Goal: Complete application form

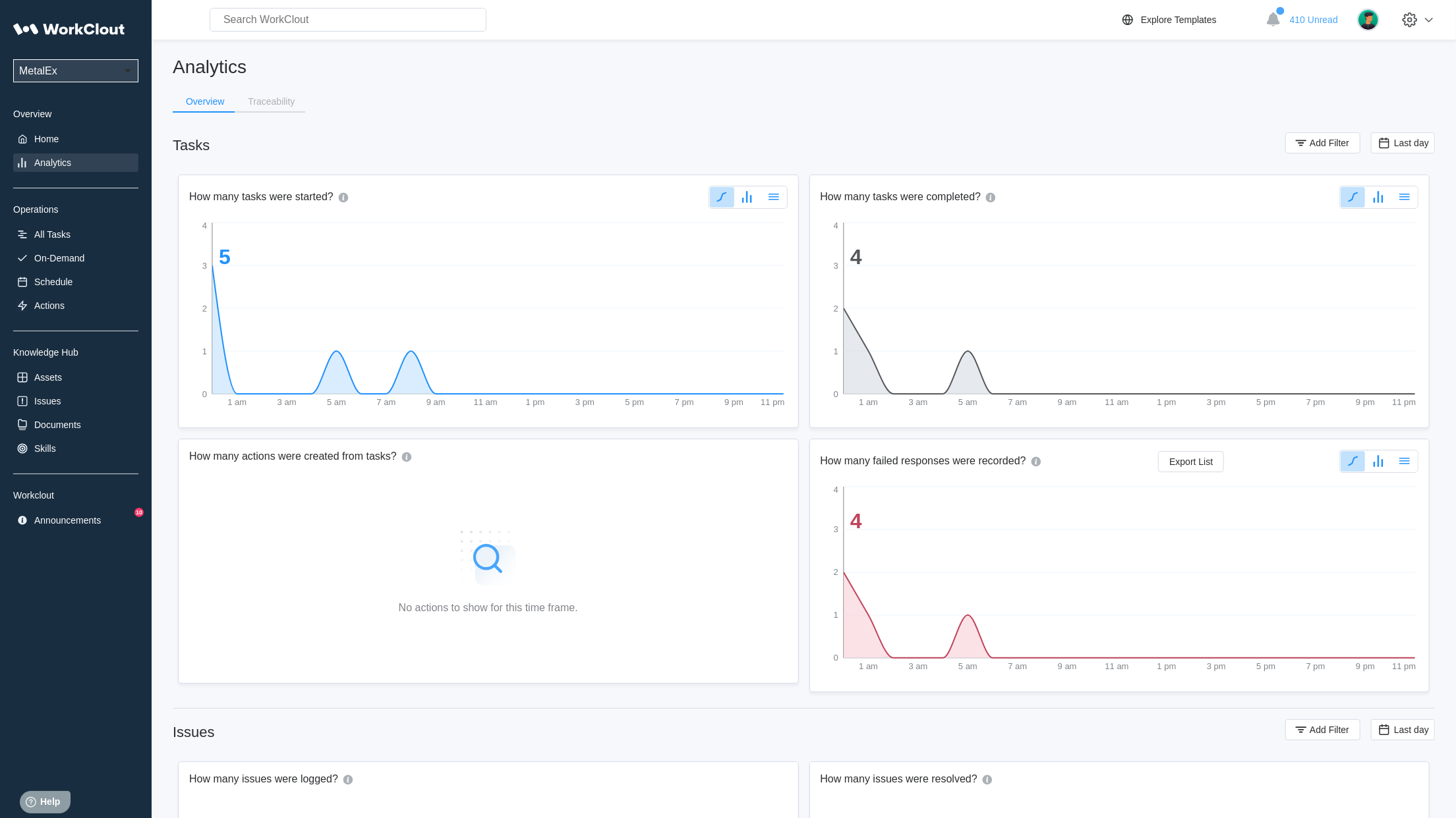
click at [32, 112] on div "Overview" at bounding box center [75, 114] width 125 height 10
click at [52, 143] on div "Home" at bounding box center [46, 139] width 24 height 10
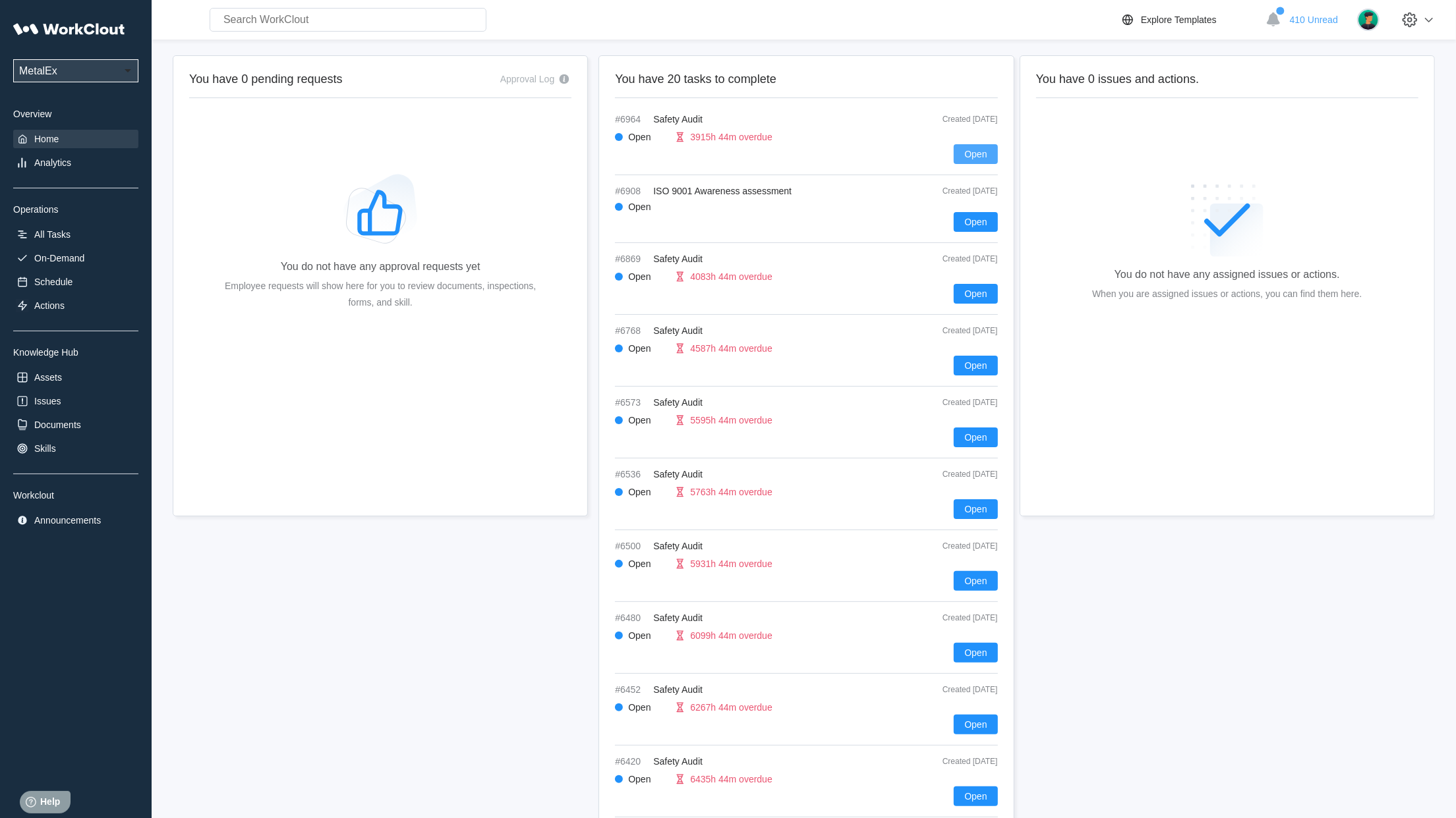
click at [982, 156] on span "Open" at bounding box center [976, 154] width 23 height 10
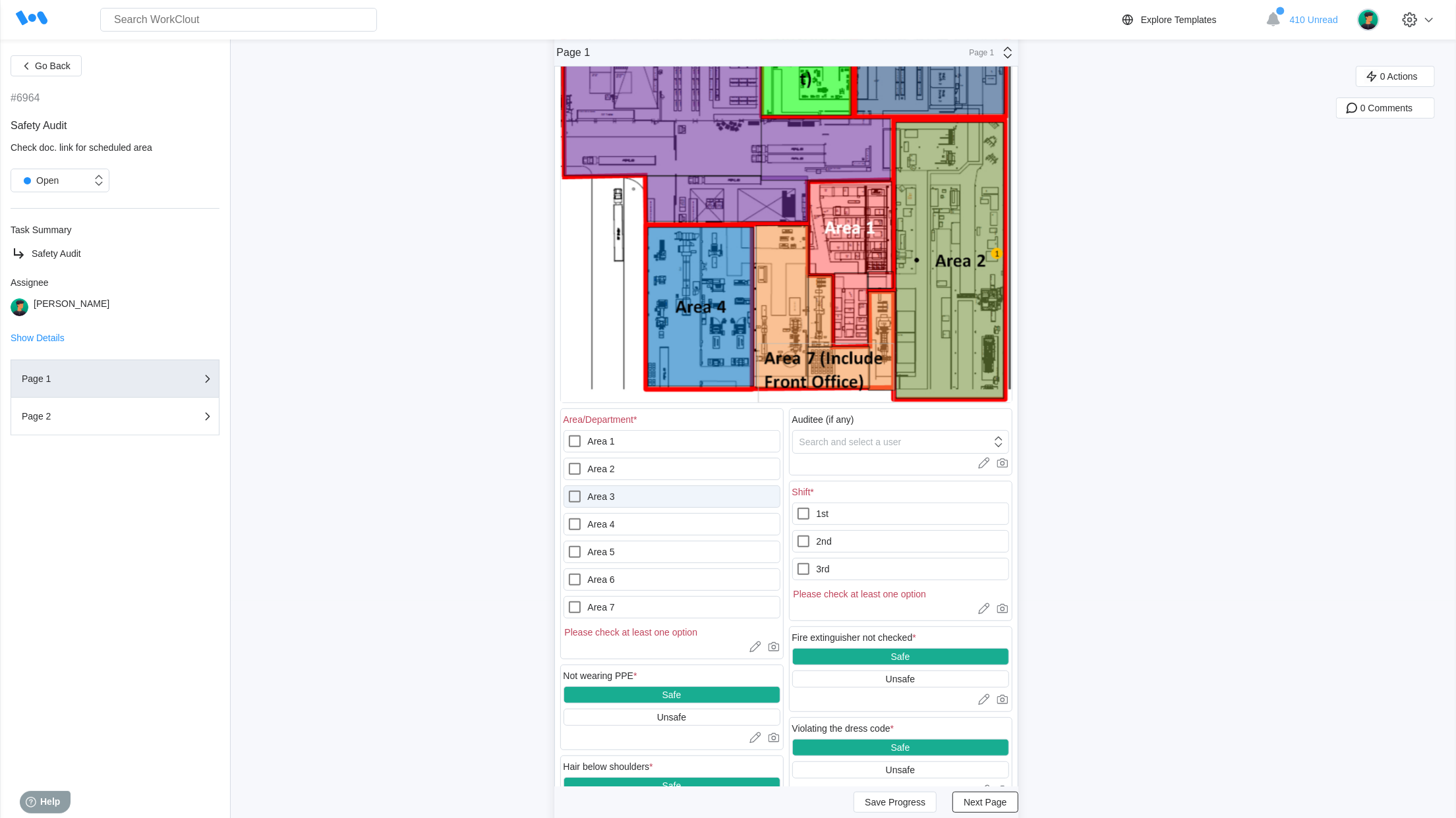
scroll to position [301, 0]
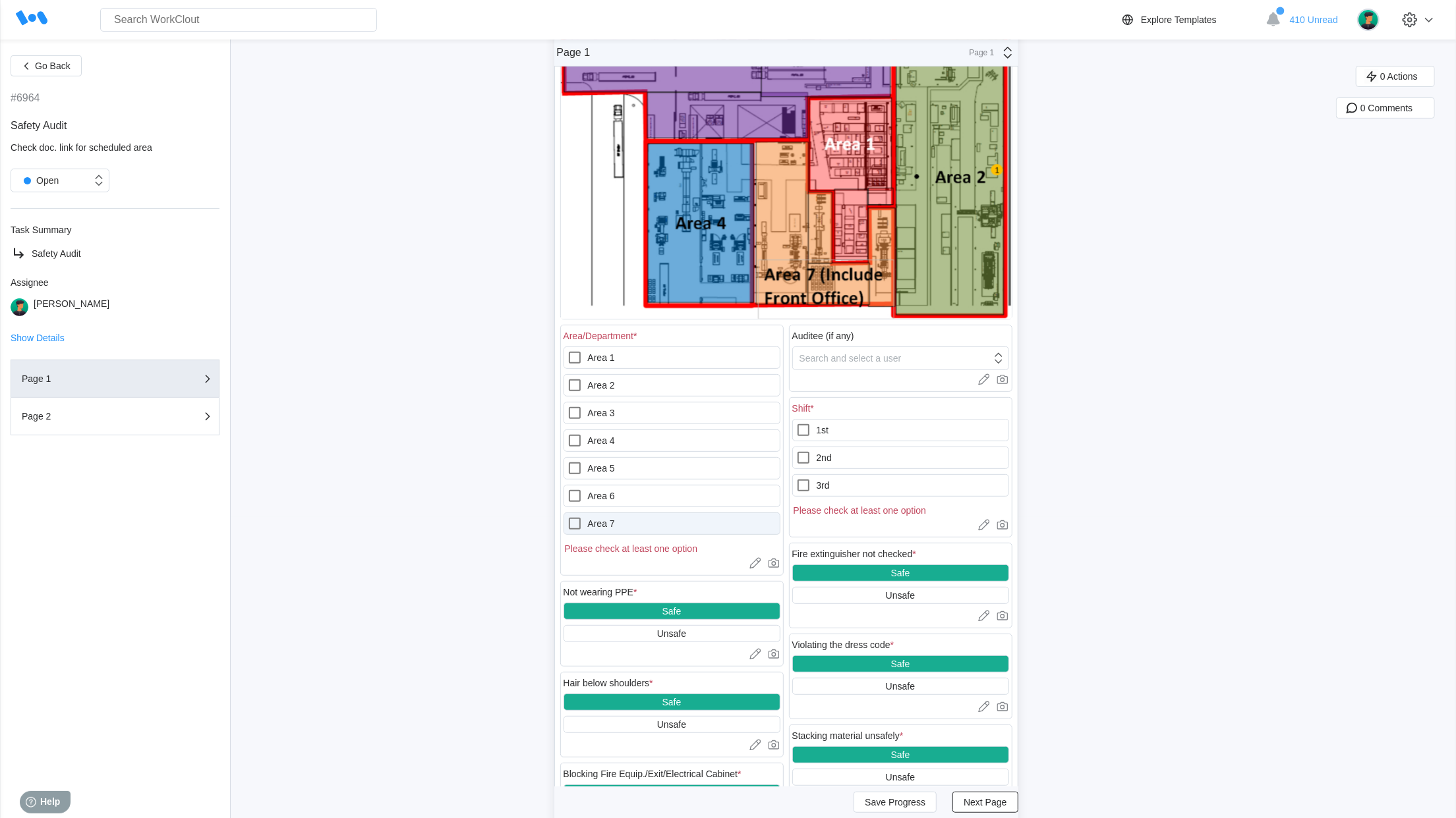
click at [583, 520] on icon at bounding box center [575, 524] width 16 height 16
click at [567, 516] on 7 "Area 7" at bounding box center [567, 516] width 1 height 1
checkbox 7 "true"
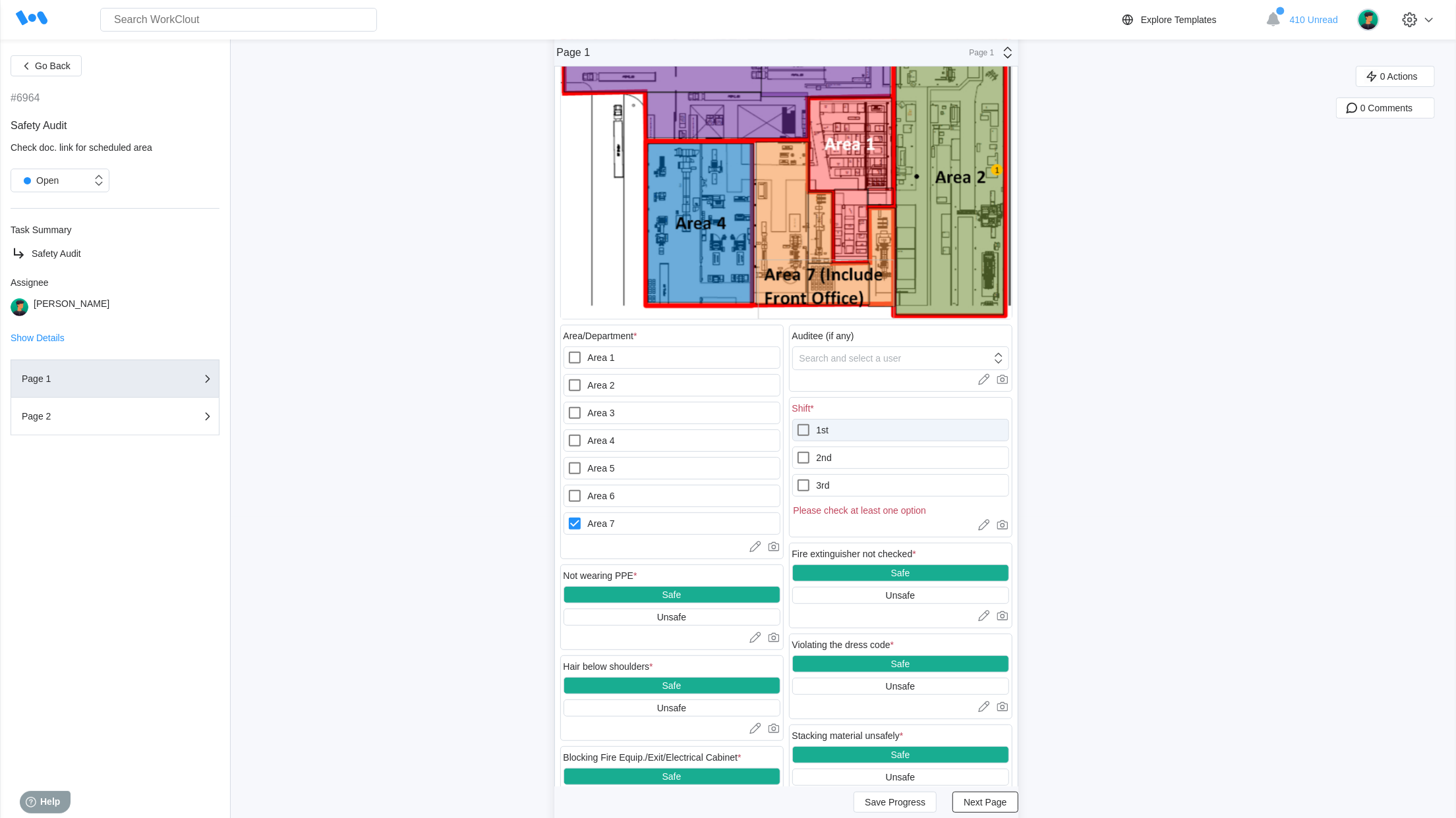
click at [823, 435] on label "1st" at bounding box center [900, 430] width 217 height 23
click at [796, 423] on input "1st" at bounding box center [795, 423] width 1 height 1
checkbox input "true"
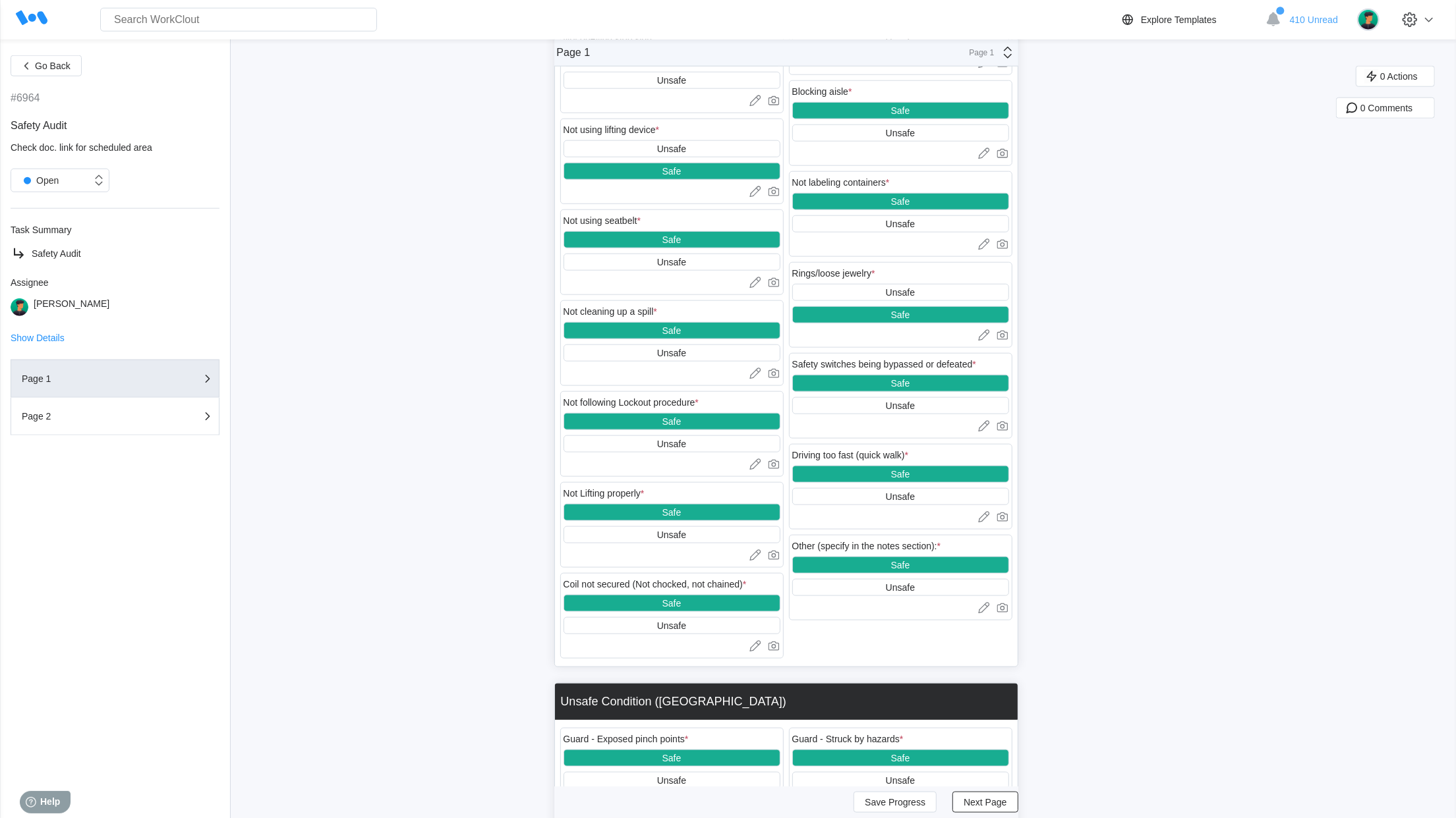
scroll to position [1203, 0]
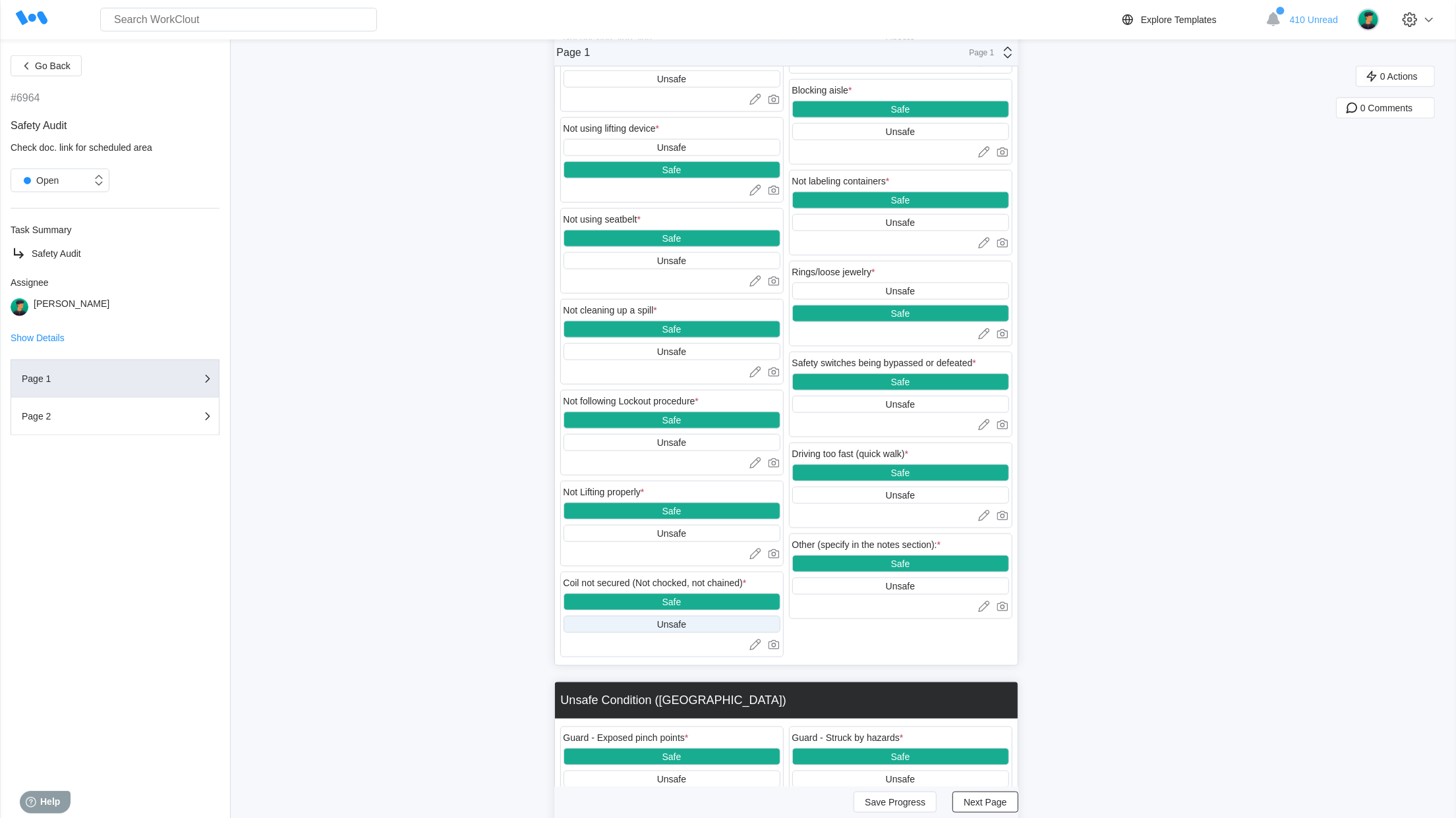
click at [676, 630] on div "Unsafe" at bounding box center [671, 625] width 29 height 10
click at [775, 650] on icon at bounding box center [773, 645] width 11 height 10
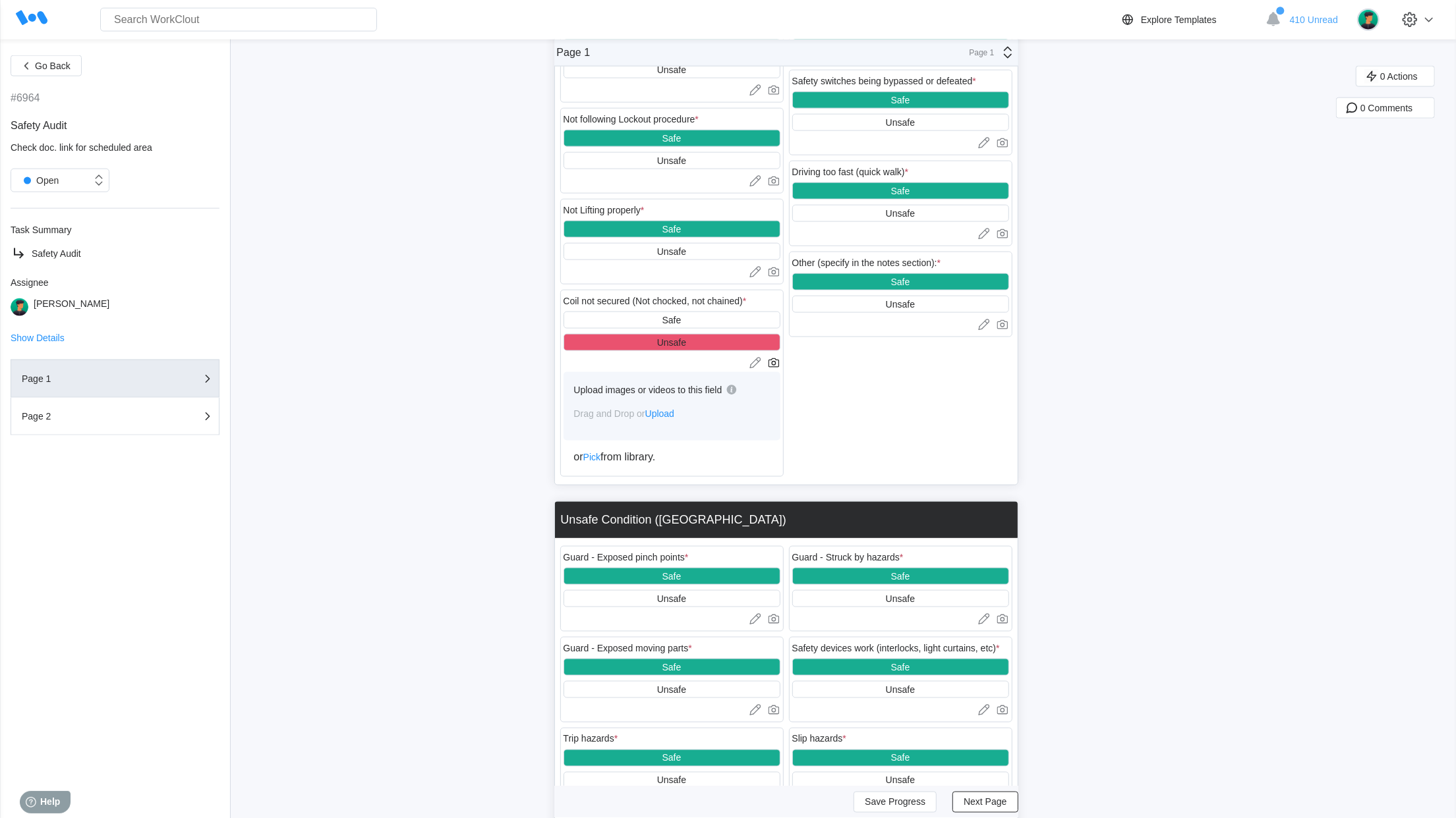
scroll to position [1576, 0]
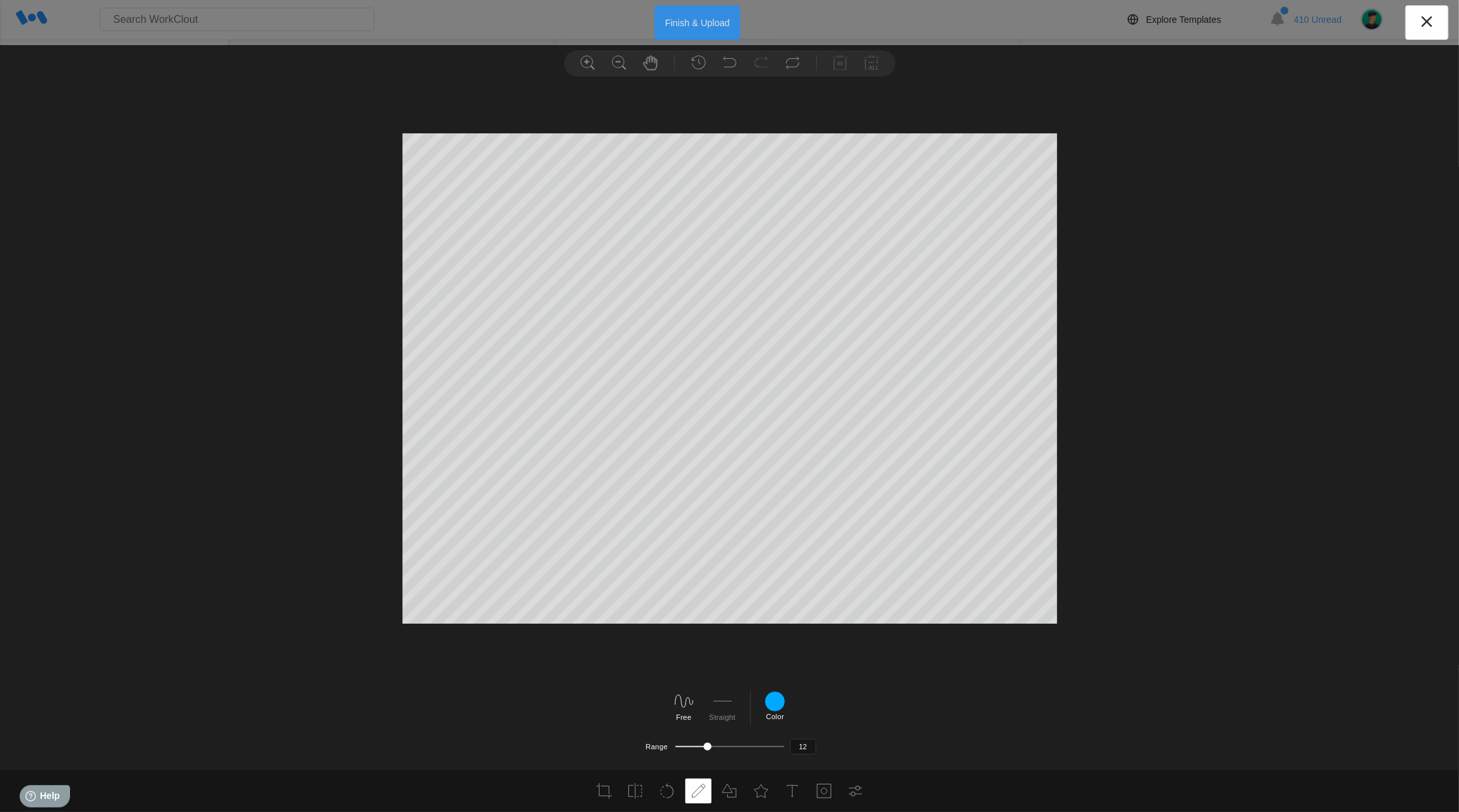
click at [686, 27] on button "Finish & Upload" at bounding box center [697, 23] width 86 height 35
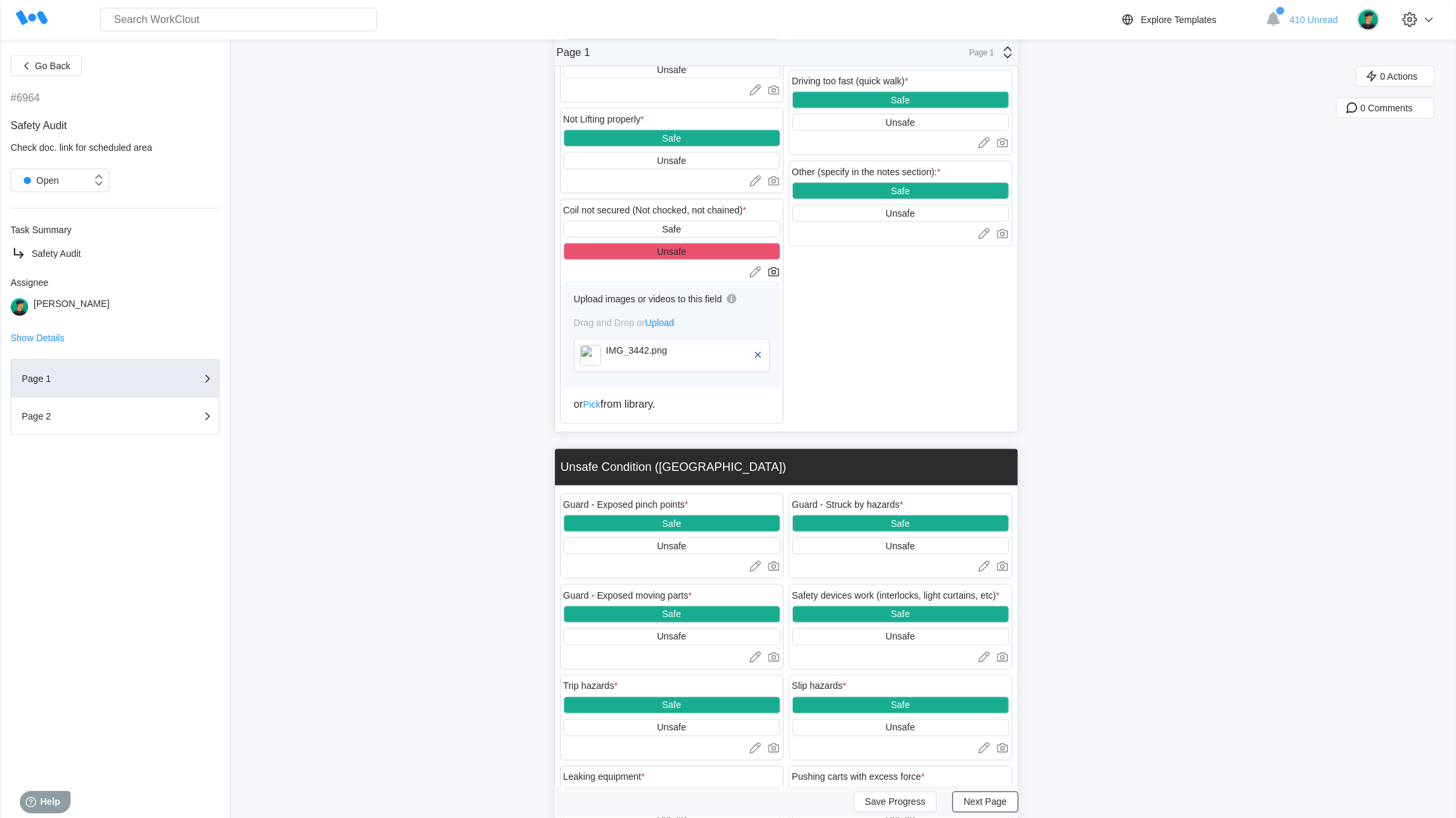
click at [987, 802] on span "Next Page" at bounding box center [984, 802] width 43 height 10
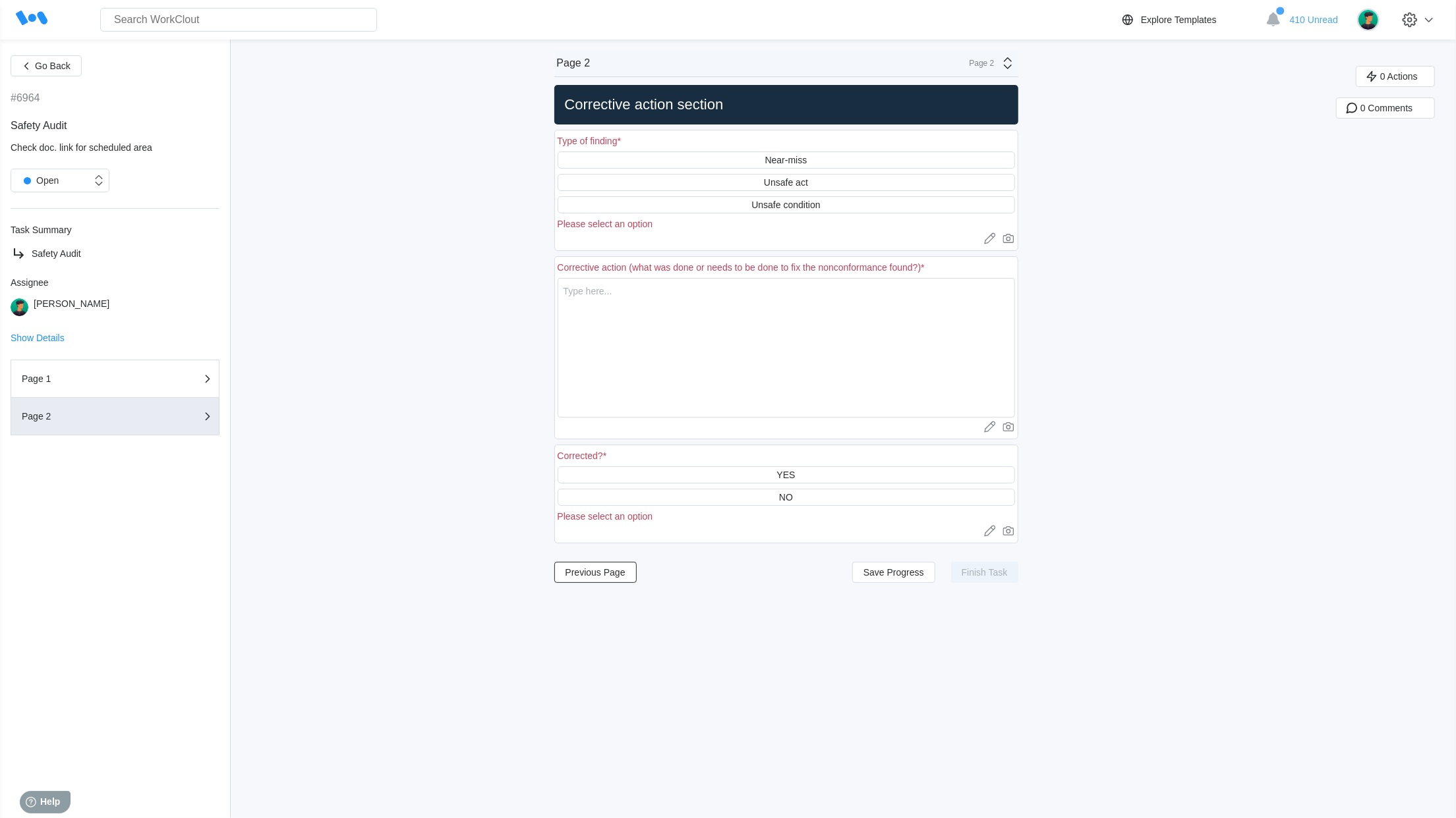
scroll to position [0, 0]
click at [789, 187] on div "Unsafe act" at bounding box center [786, 183] width 44 height 10
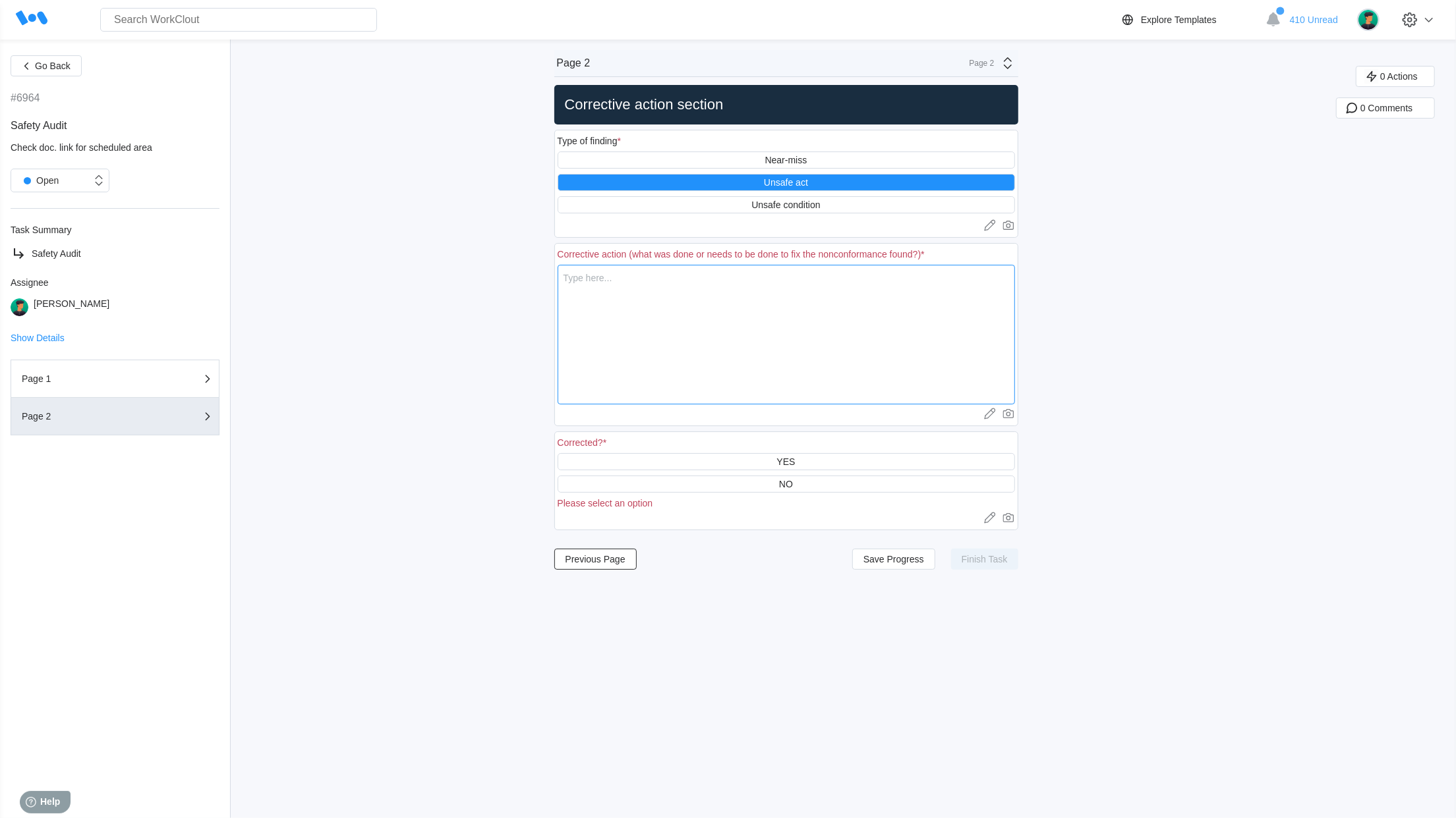
click at [623, 286] on textarea at bounding box center [786, 335] width 458 height 140
type textarea "c"
type textarea "x"
type textarea "cp"
type textarea "x"
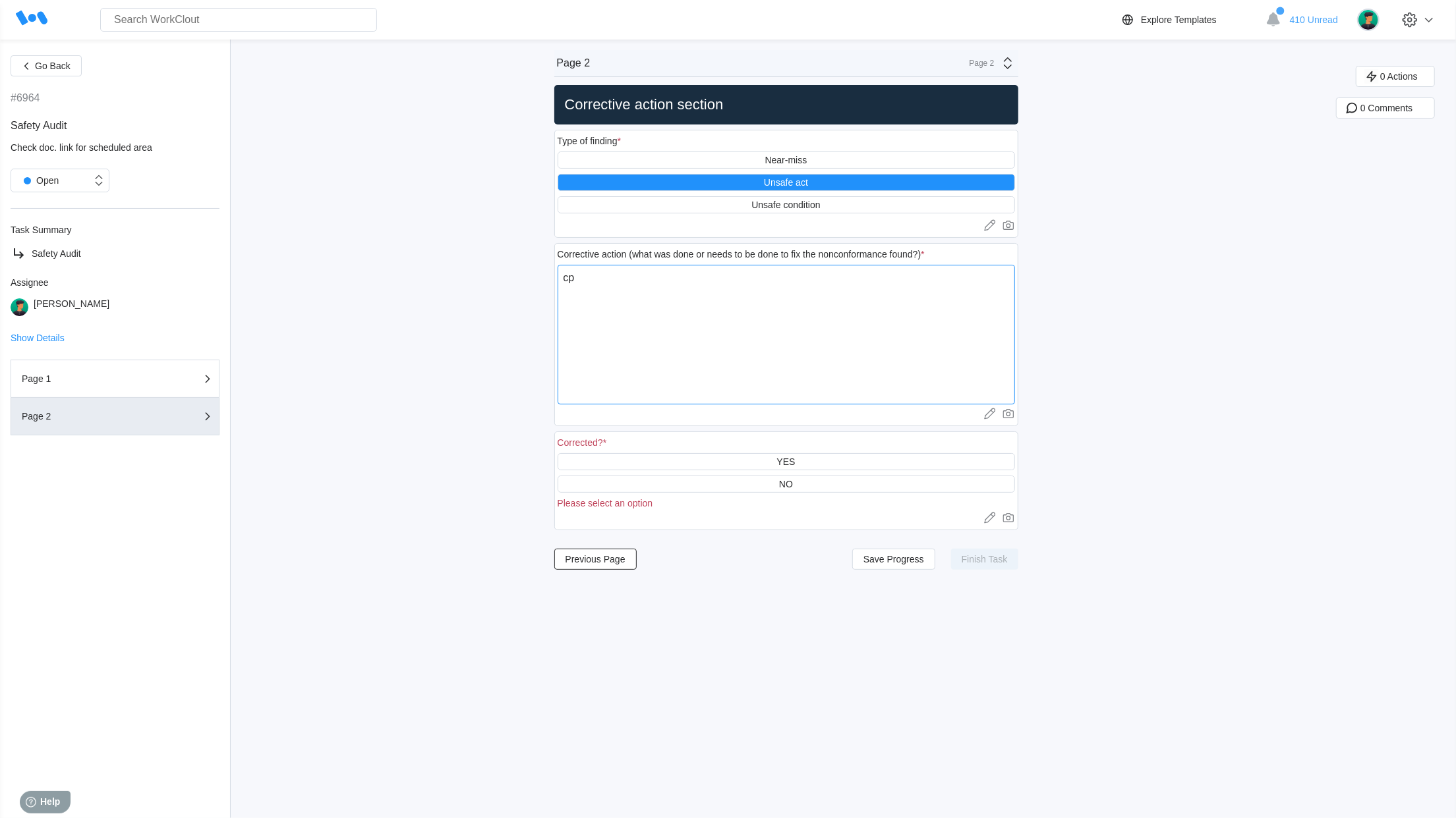
type textarea "c"
type textarea "x"
type textarea "C"
type textarea "x"
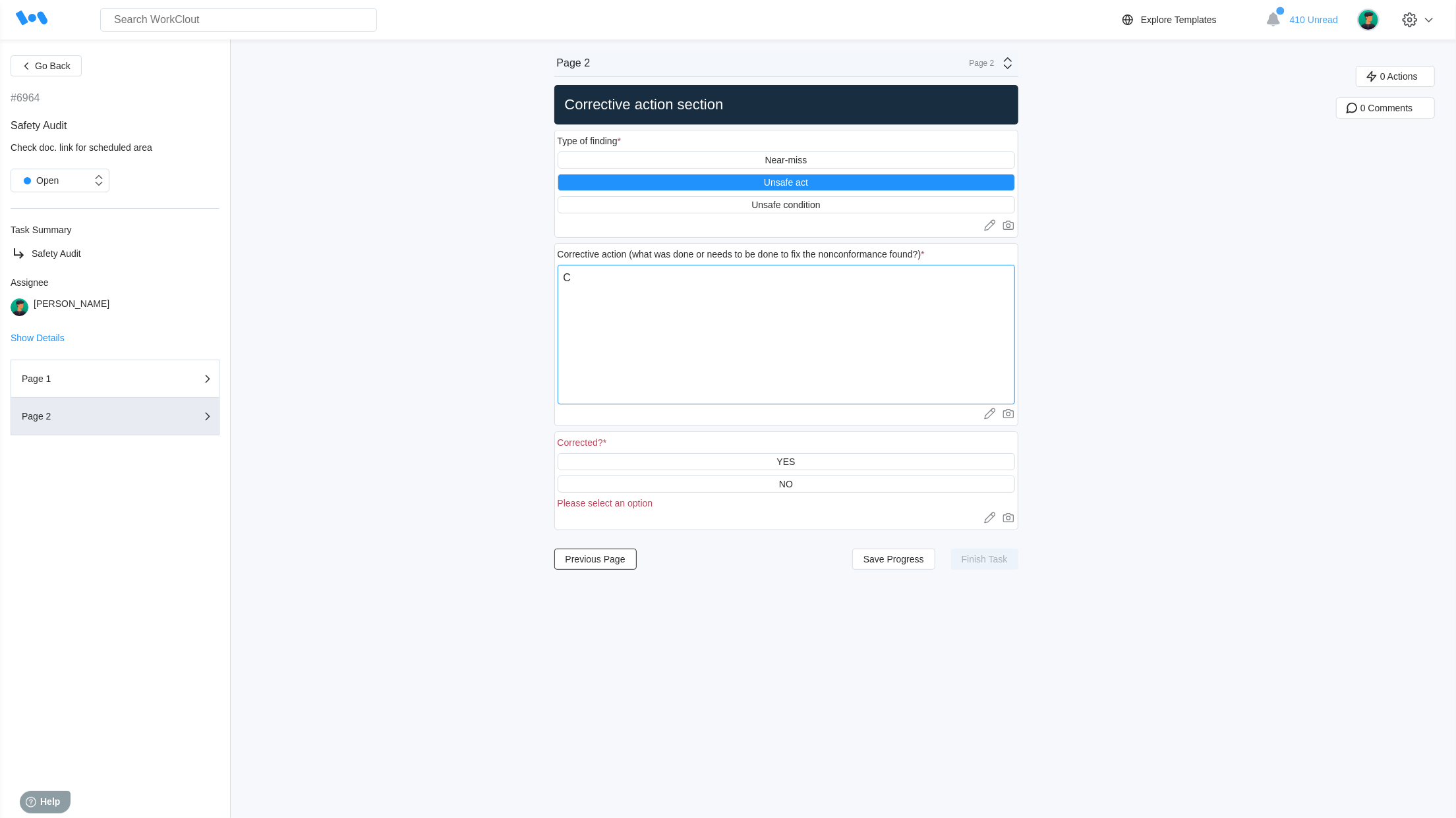
type textarea "Co"
type textarea "x"
type textarea "Coi"
type textarea "x"
type textarea "Coil"
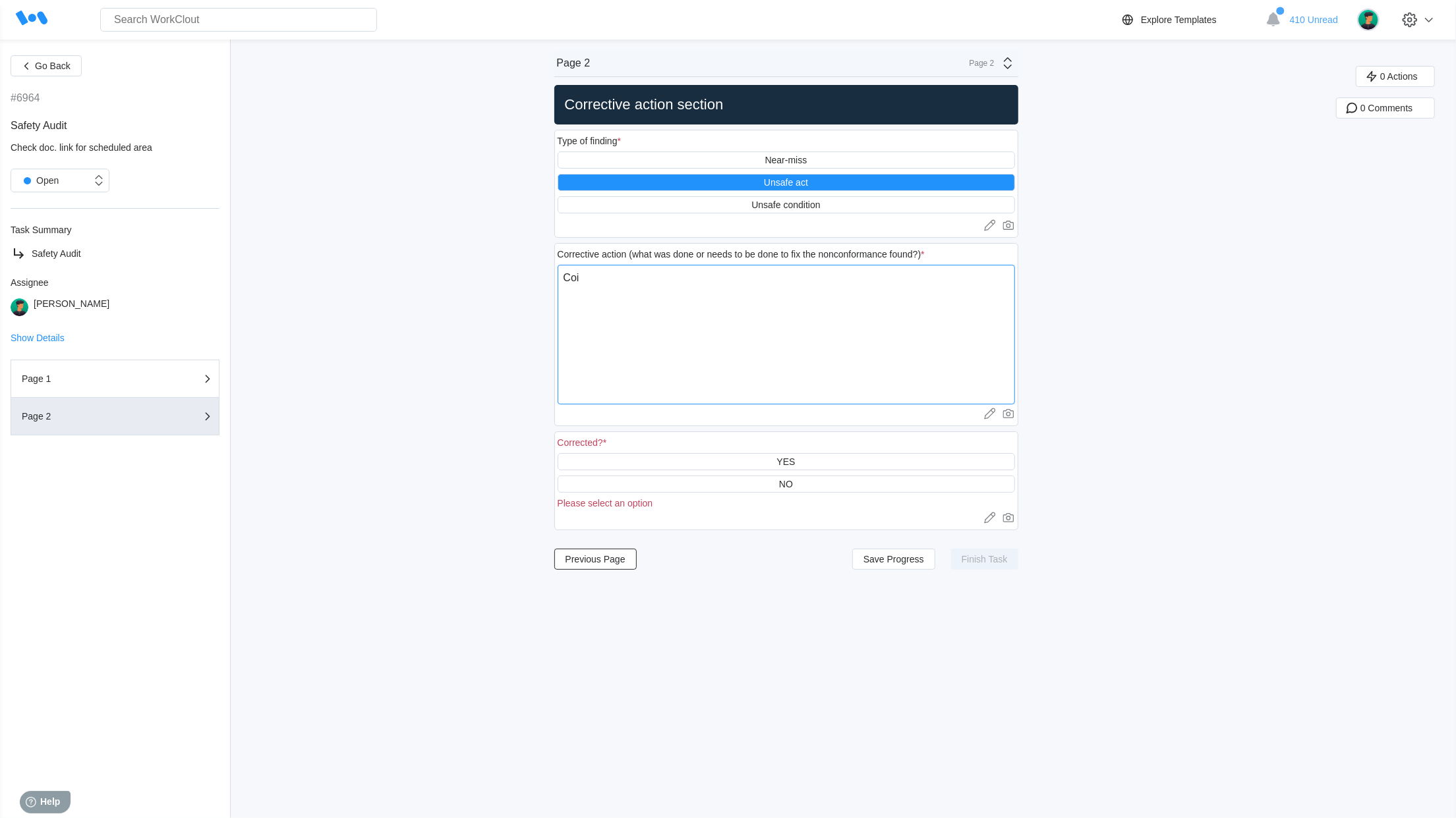
type textarea "x"
type textarea "Coils"
type textarea "x"
type textarea "Coils"
type textarea "x"
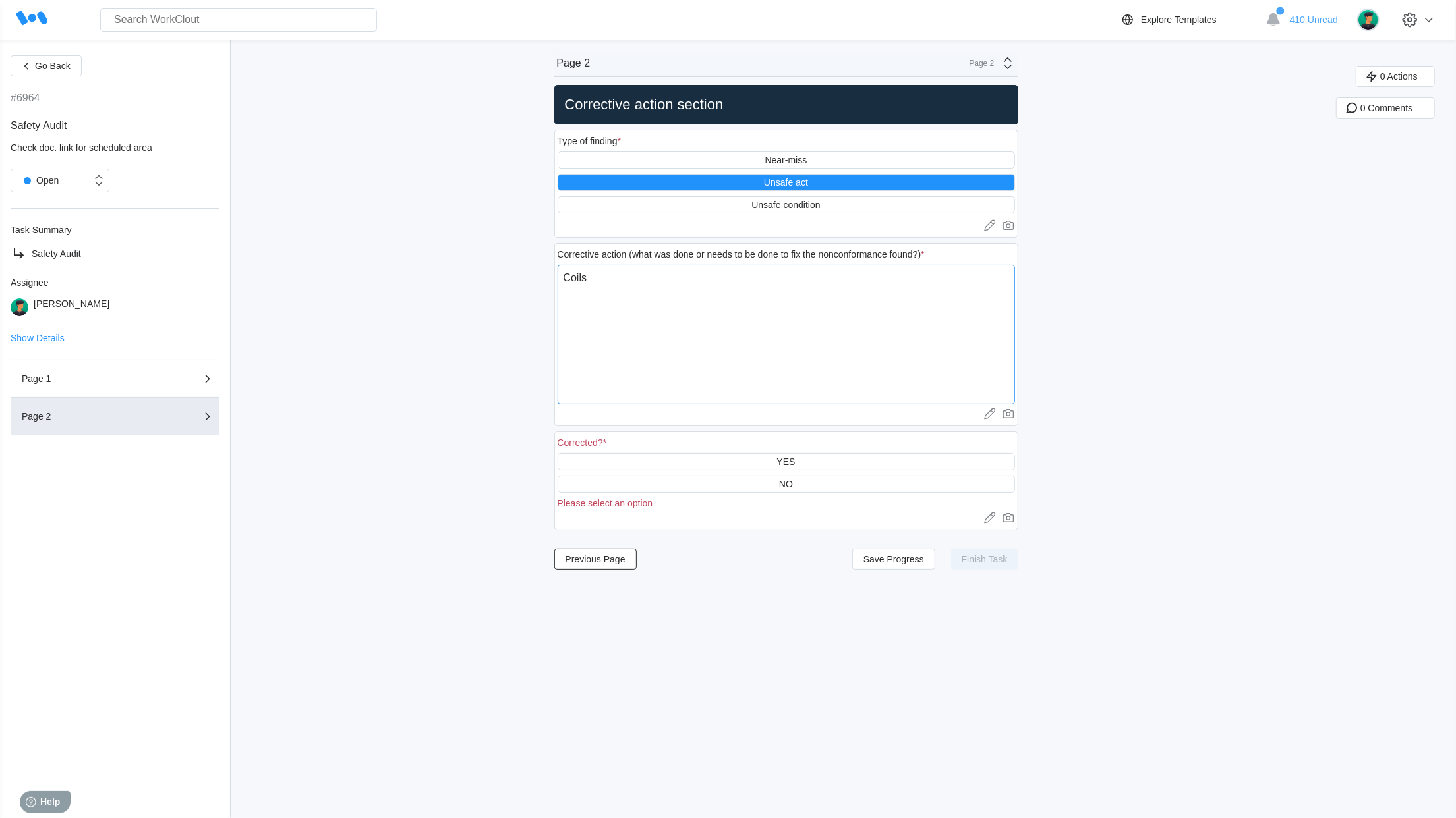
type textarea "Coils n"
type textarea "x"
type textarea "Coils ne"
type textarea "x"
type textarea "Coils nee"
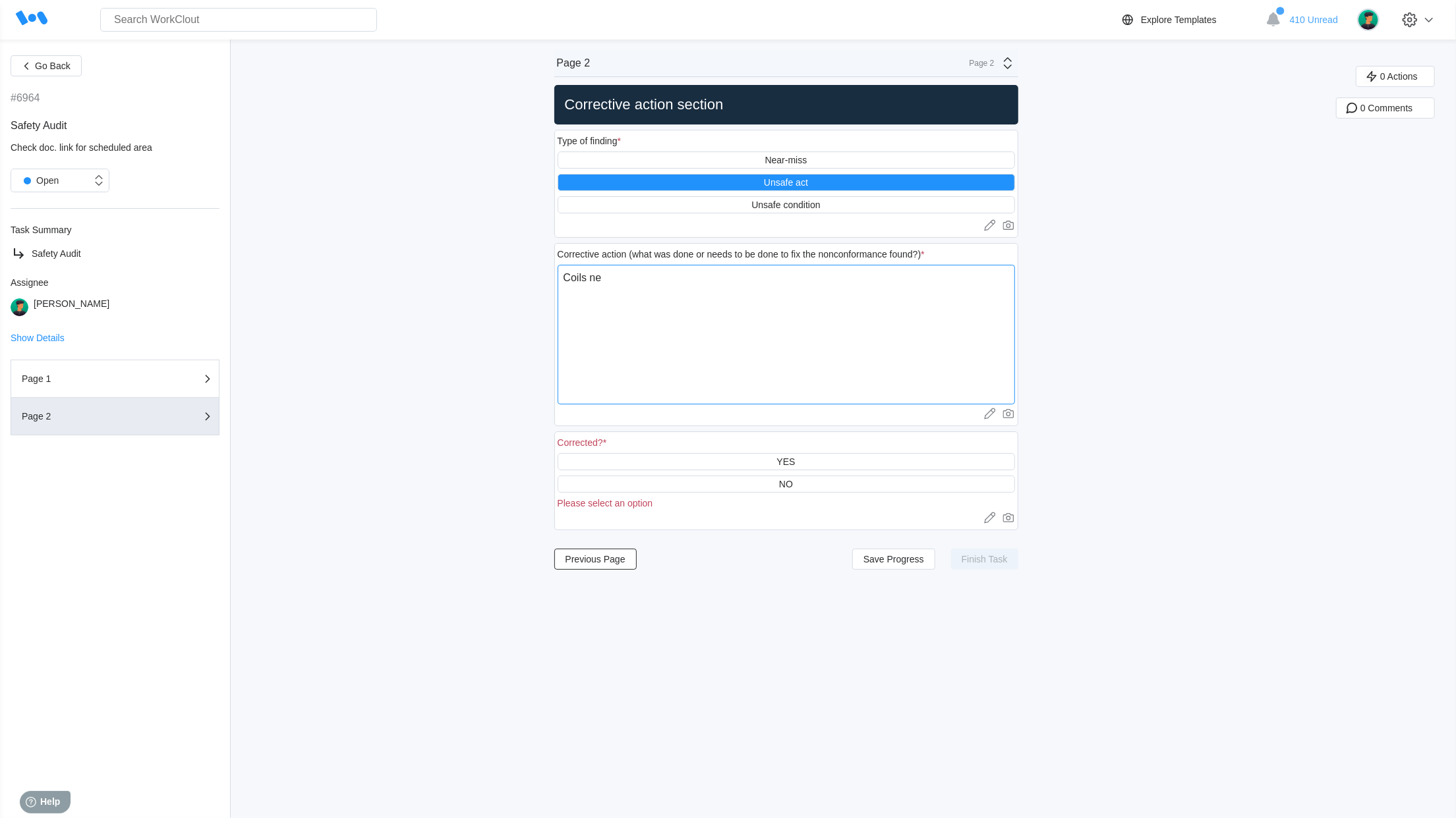
type textarea "x"
type textarea "Coils need"
type textarea "x"
type textarea "Coils need"
type textarea "x"
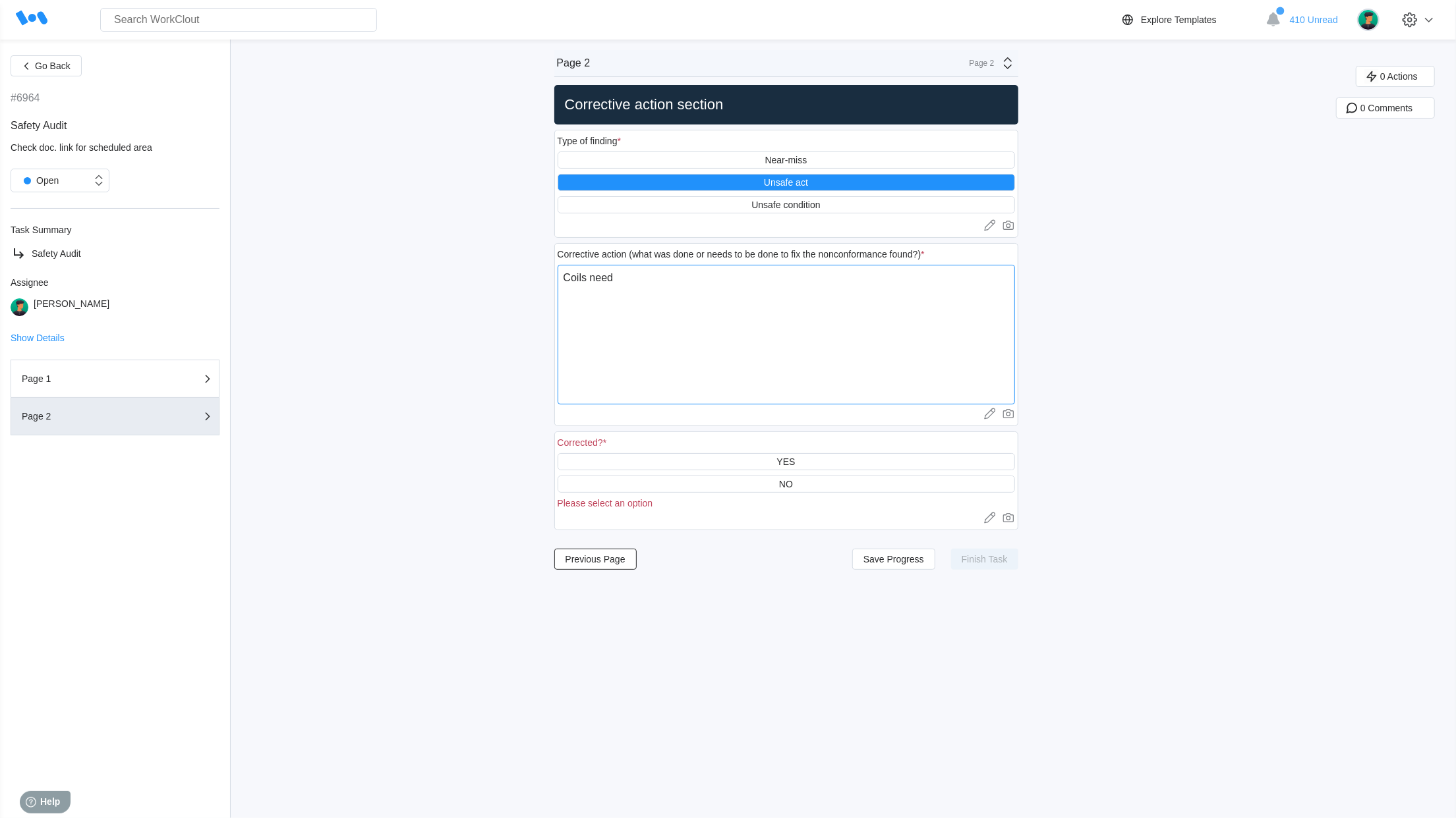
type textarea "Coils need t"
type textarea "x"
type textarea "Coils need to"
type textarea "x"
type textarea "Coils need to"
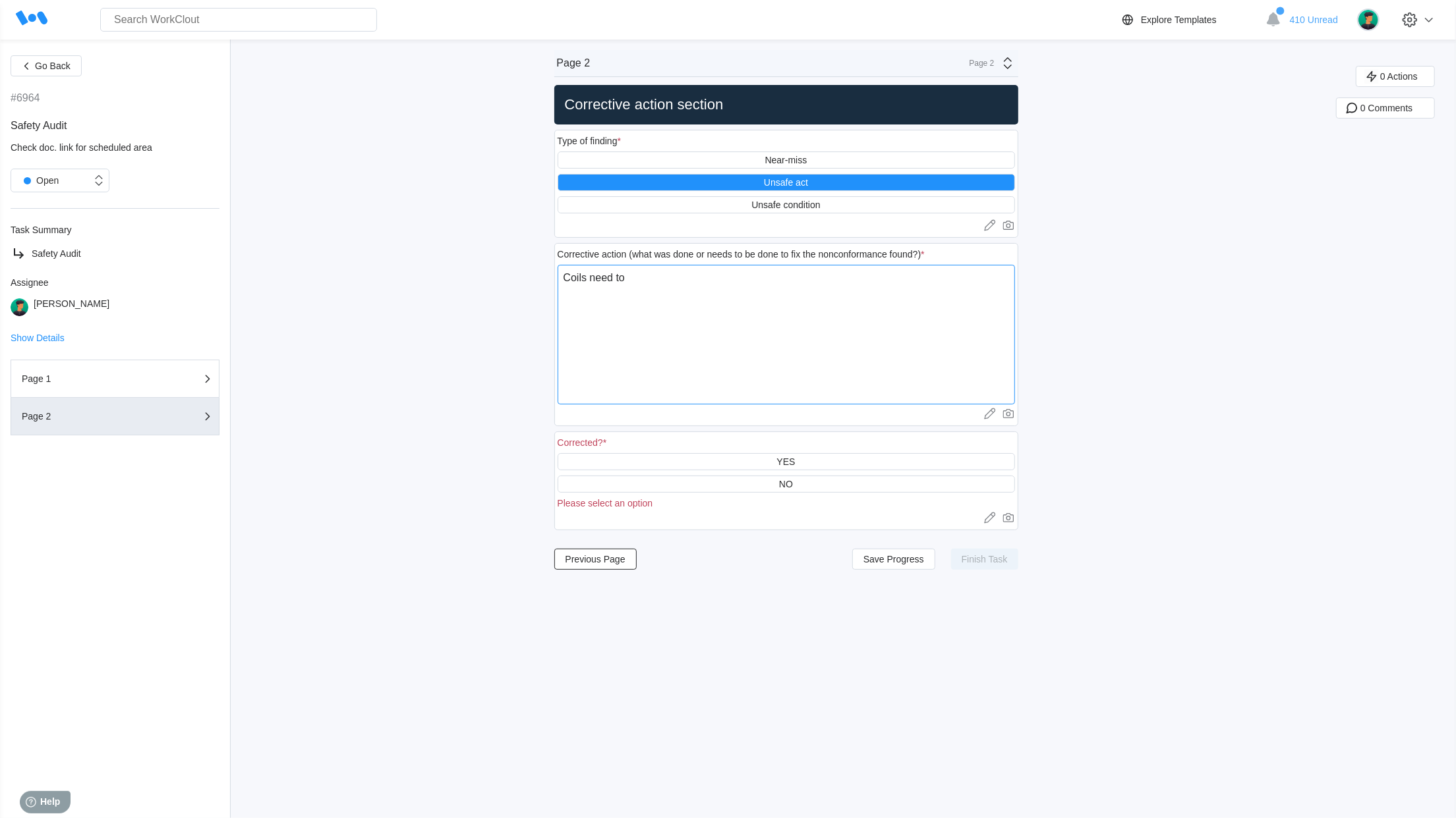
type textarea "x"
type textarea "Coils need to b"
type textarea "x"
type textarea "Coils need to be"
type textarea "x"
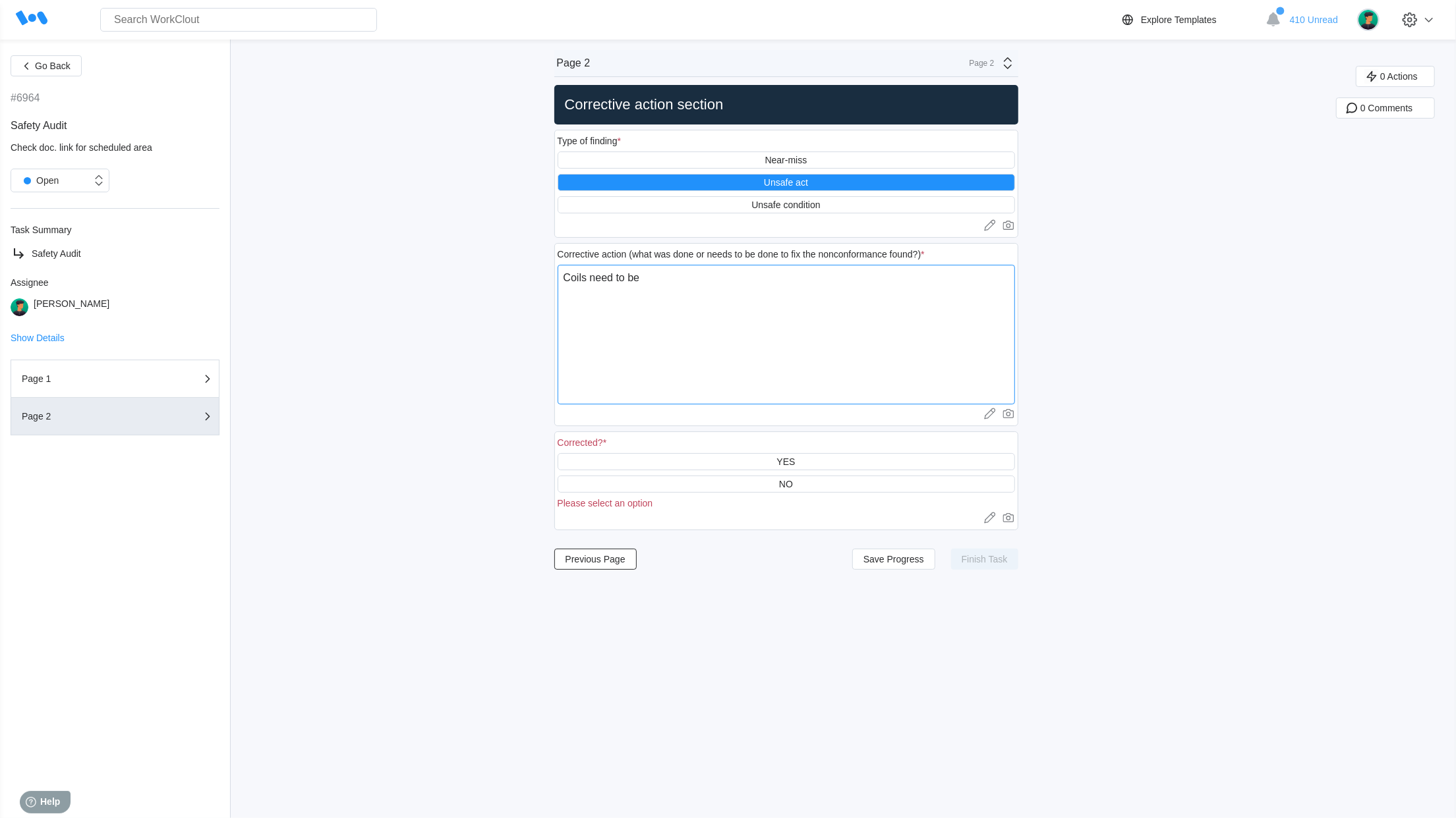
type textarea "Coils need to be"
type textarea "x"
type textarea "Coils need to be p"
type textarea "x"
type textarea "Coils need to be pr"
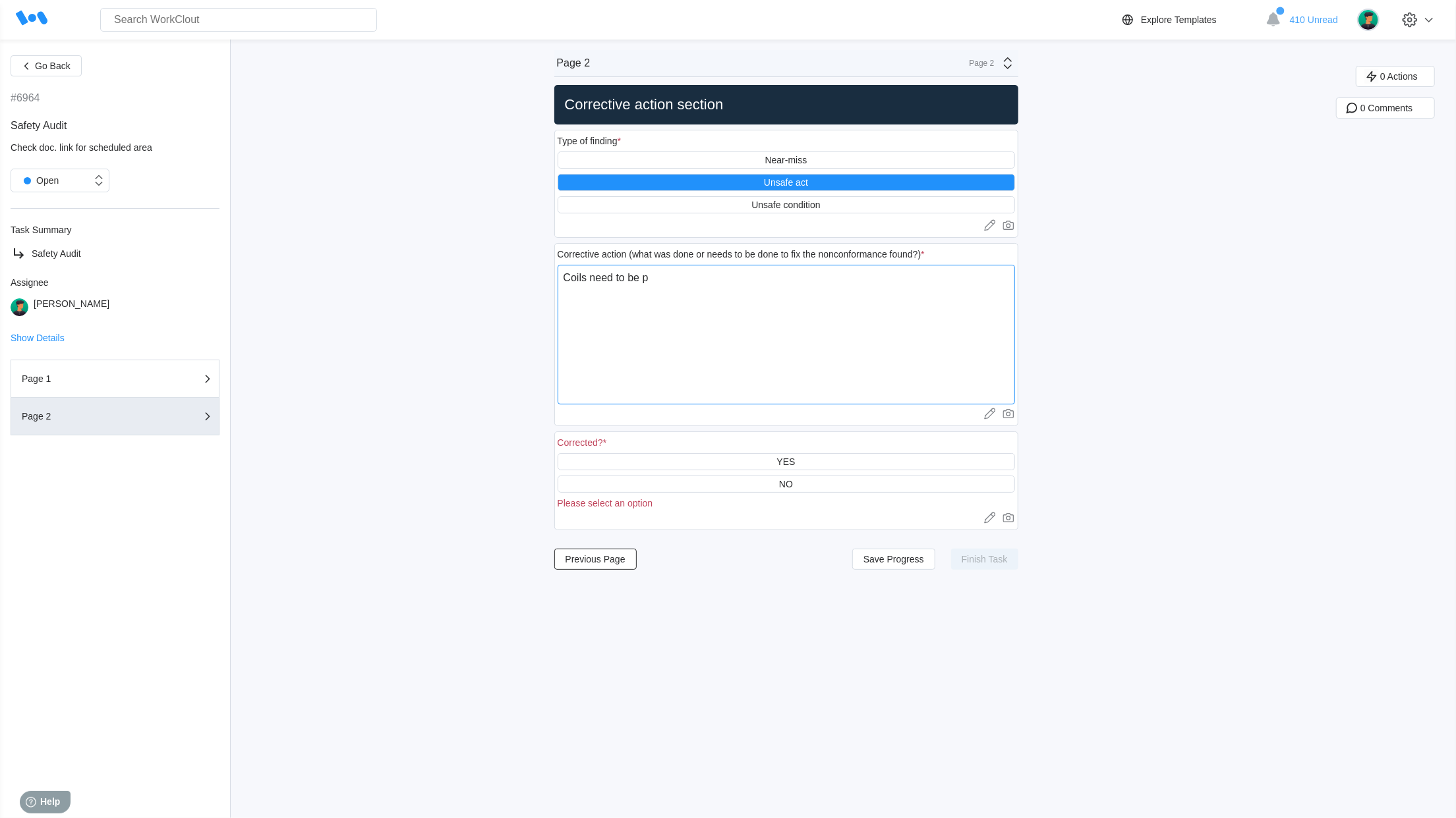
type textarea "x"
type textarea "Coils need to be pro"
type textarea "x"
type textarea "Coils need to be prop"
type textarea "x"
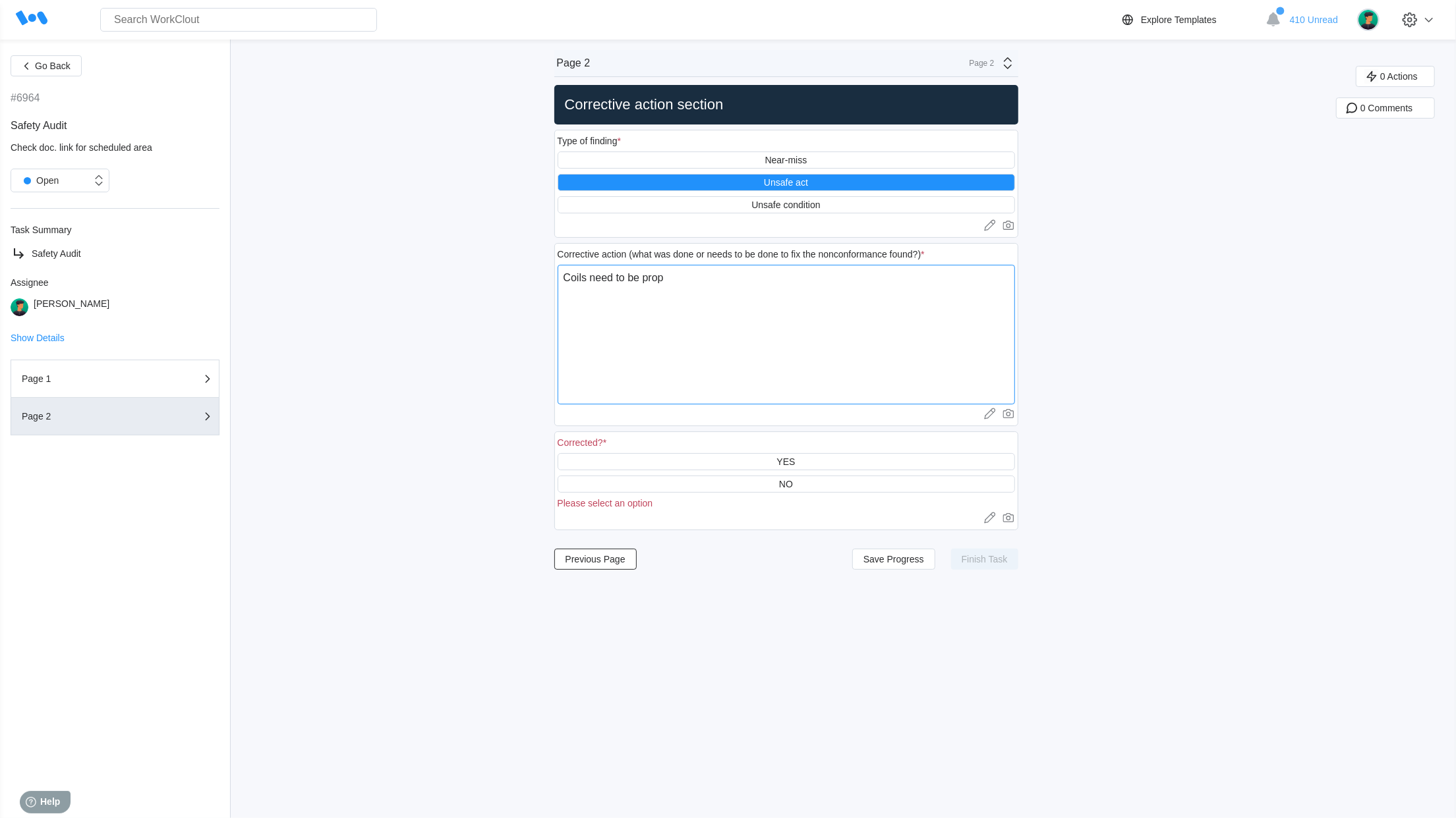
type textarea "Coils need to be properly"
type textarea "x"
type textarea "Coils need to be properly"
type textarea "x"
type textarea "Coils need to be properly c"
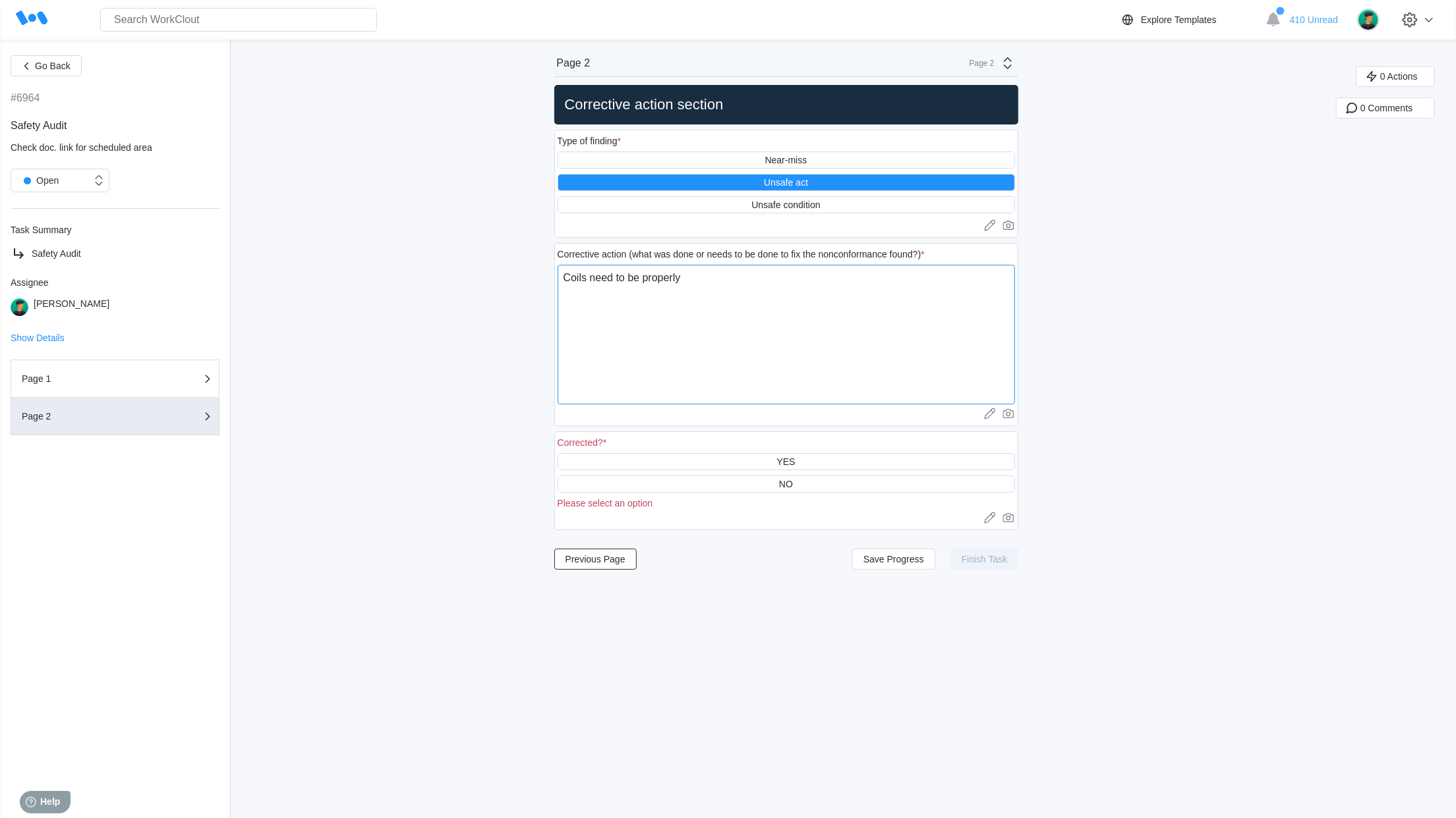
type textarea "x"
type textarea "Coils need to be properly ch"
type textarea "x"
type textarea "Coils need to be properly cho"
type textarea "x"
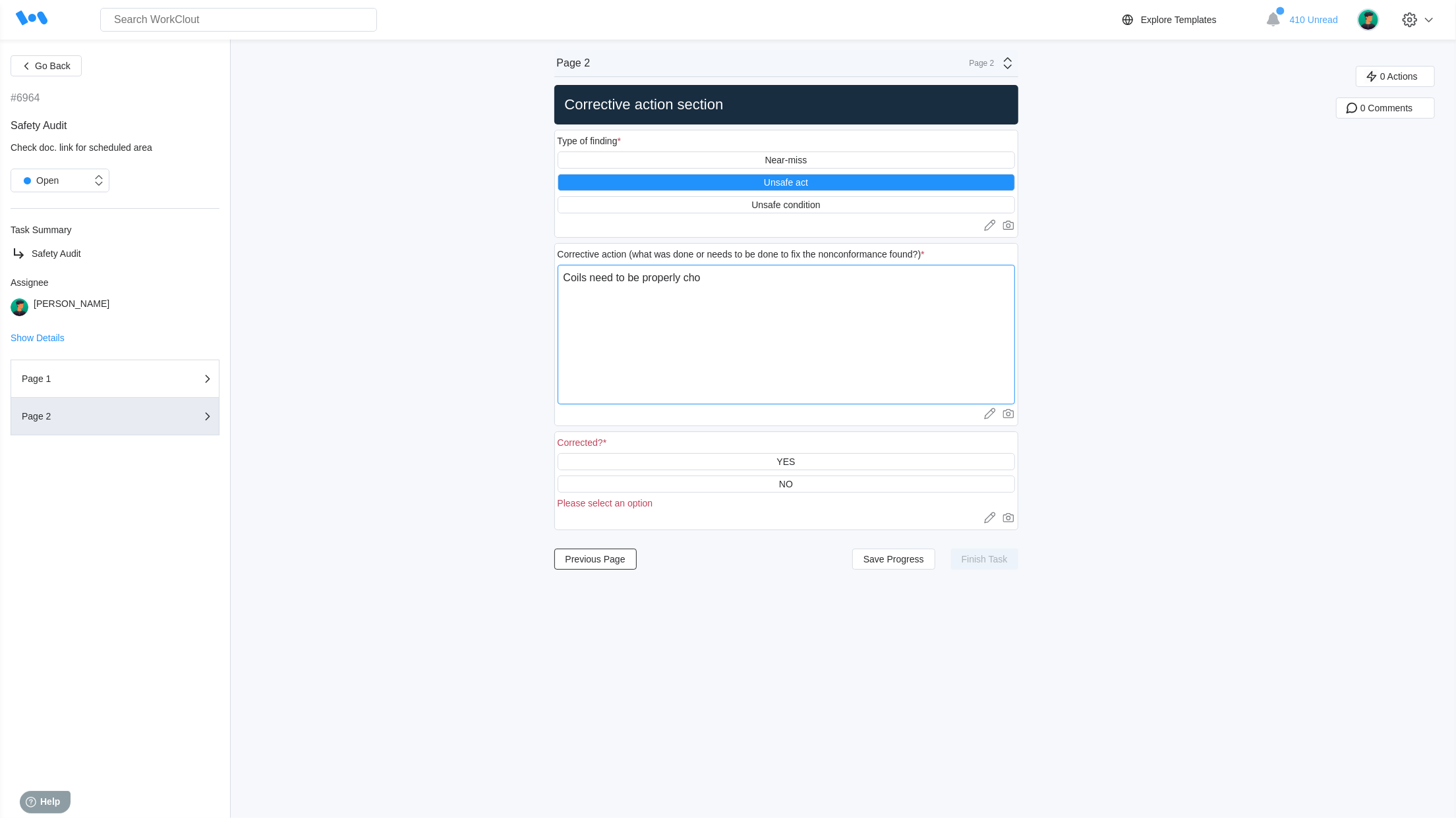
type textarea "Coils need to be properly choc"
type textarea "x"
type textarea "Coils need to be properly chock"
type textarea "x"
type textarea "Coils need to be properly chocke"
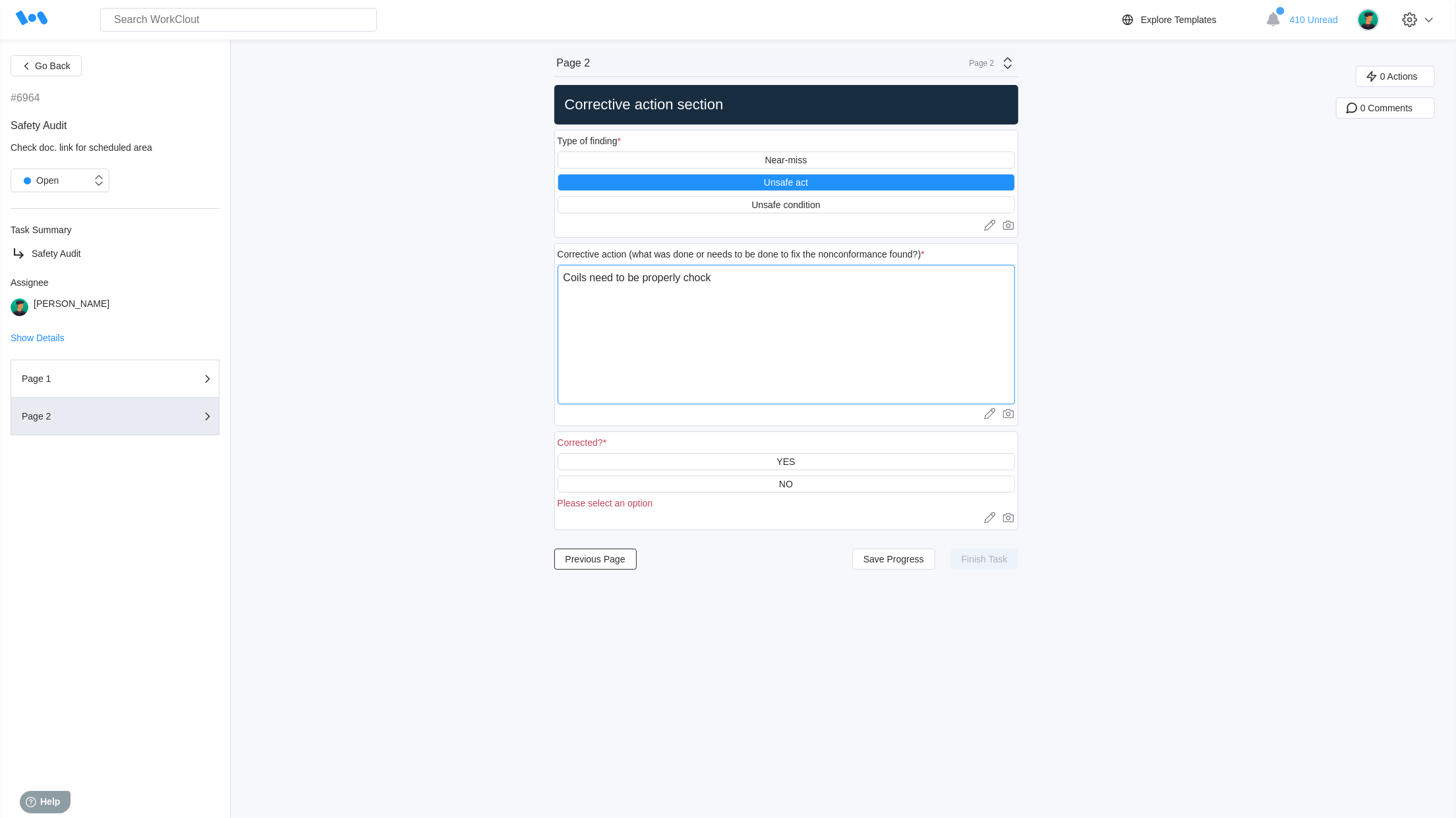
type textarea "x"
type textarea "Coils need to be properly chocked"
type textarea "x"
type textarea "Coils need to be properly chocked"
type textarea "x"
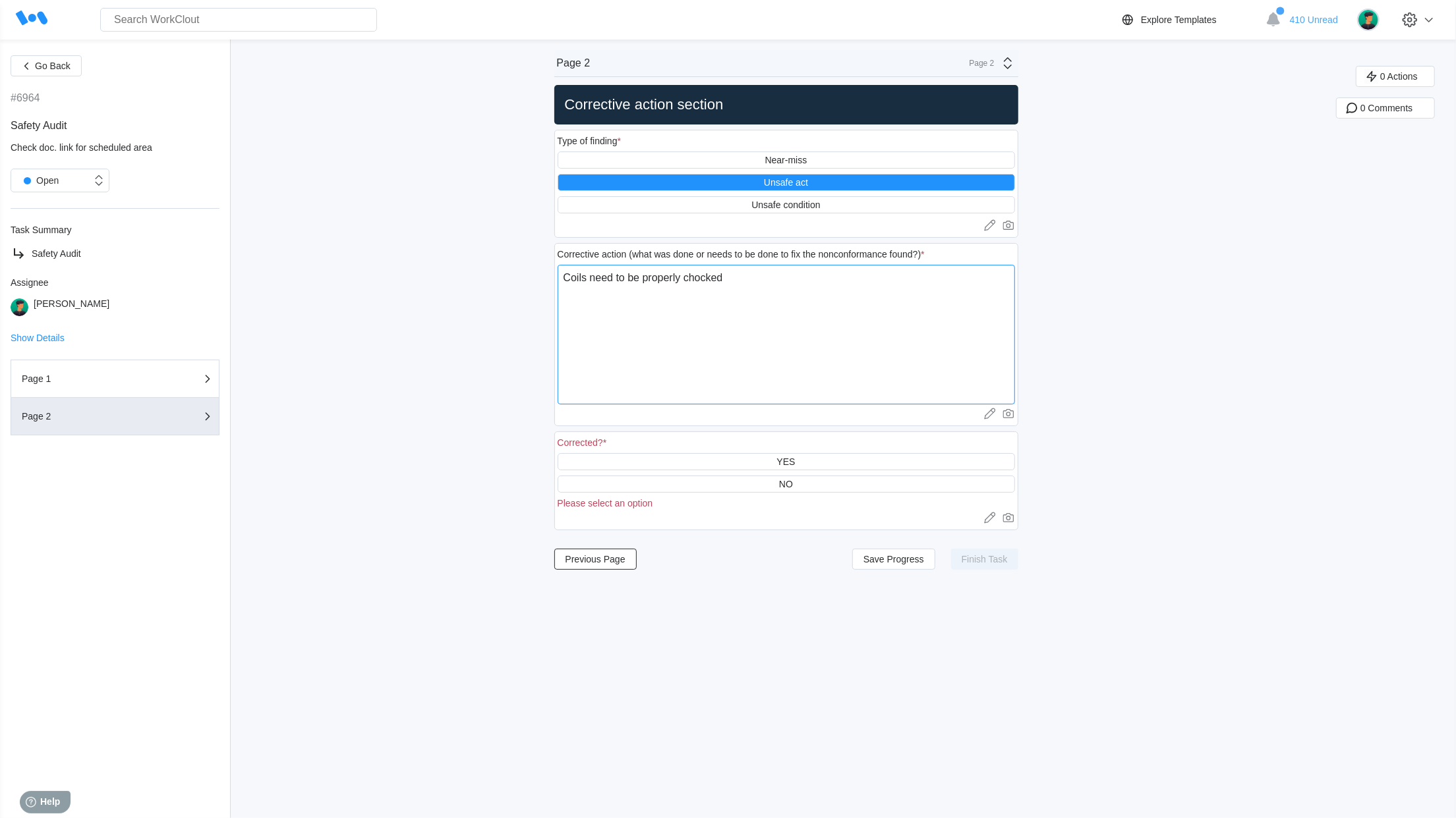
type textarea "Coils need to be properly chocked w"
type textarea "x"
type textarea "Coils need to be properly chocked wh"
type textarea "x"
type textarea "Coils need to be properly chocked whe"
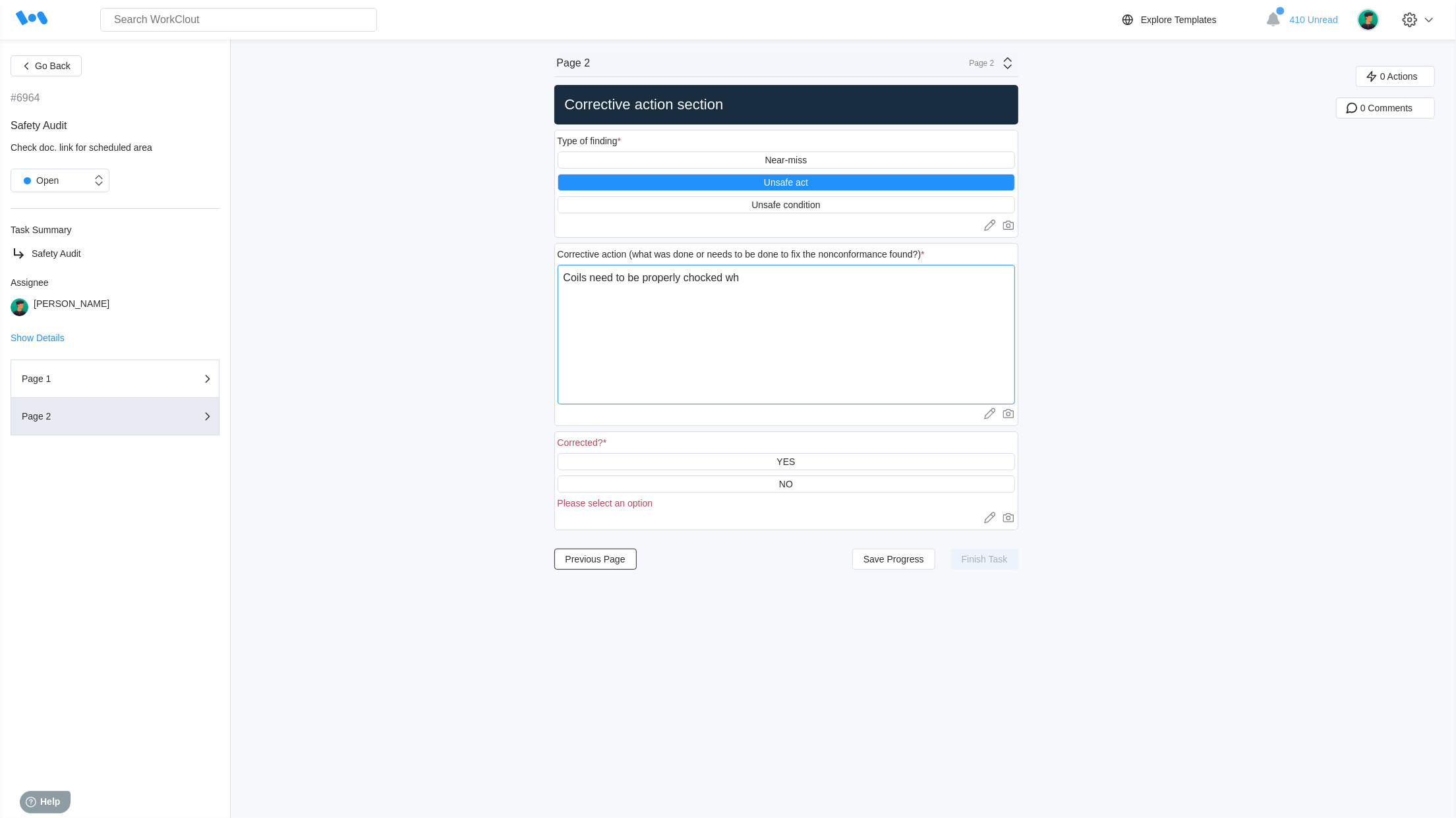
type textarea "x"
type textarea "Coils need to be properly chocked when"
type textarea "x"
type textarea "Coils need to be properly chocked when"
type textarea "x"
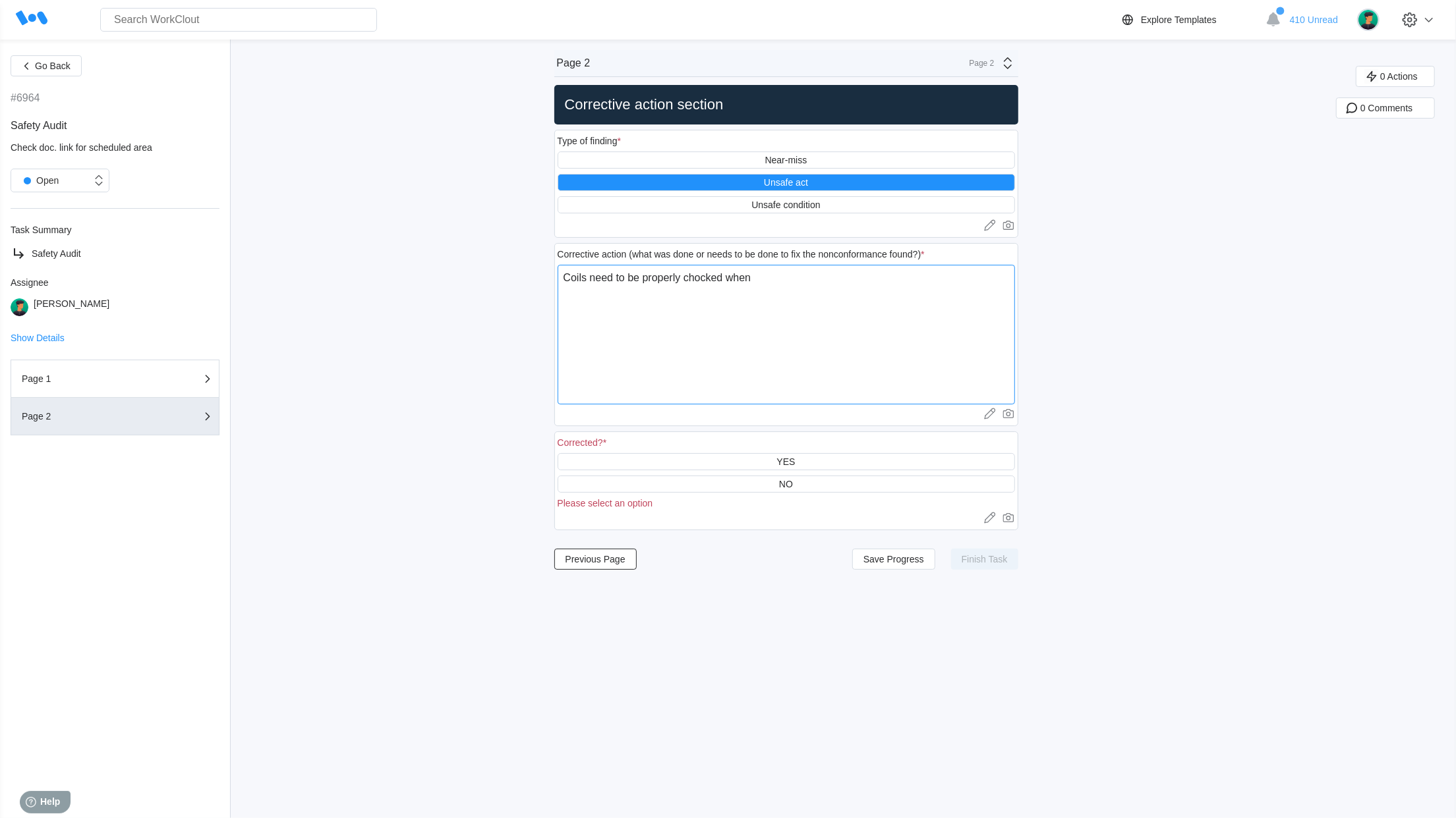
type textarea "Coils need to be properly chocked when s"
type textarea "x"
type textarea "Coils need to be properly chocked when sr"
type textarea "x"
type textarea "Coils need to be properly chocked when sro"
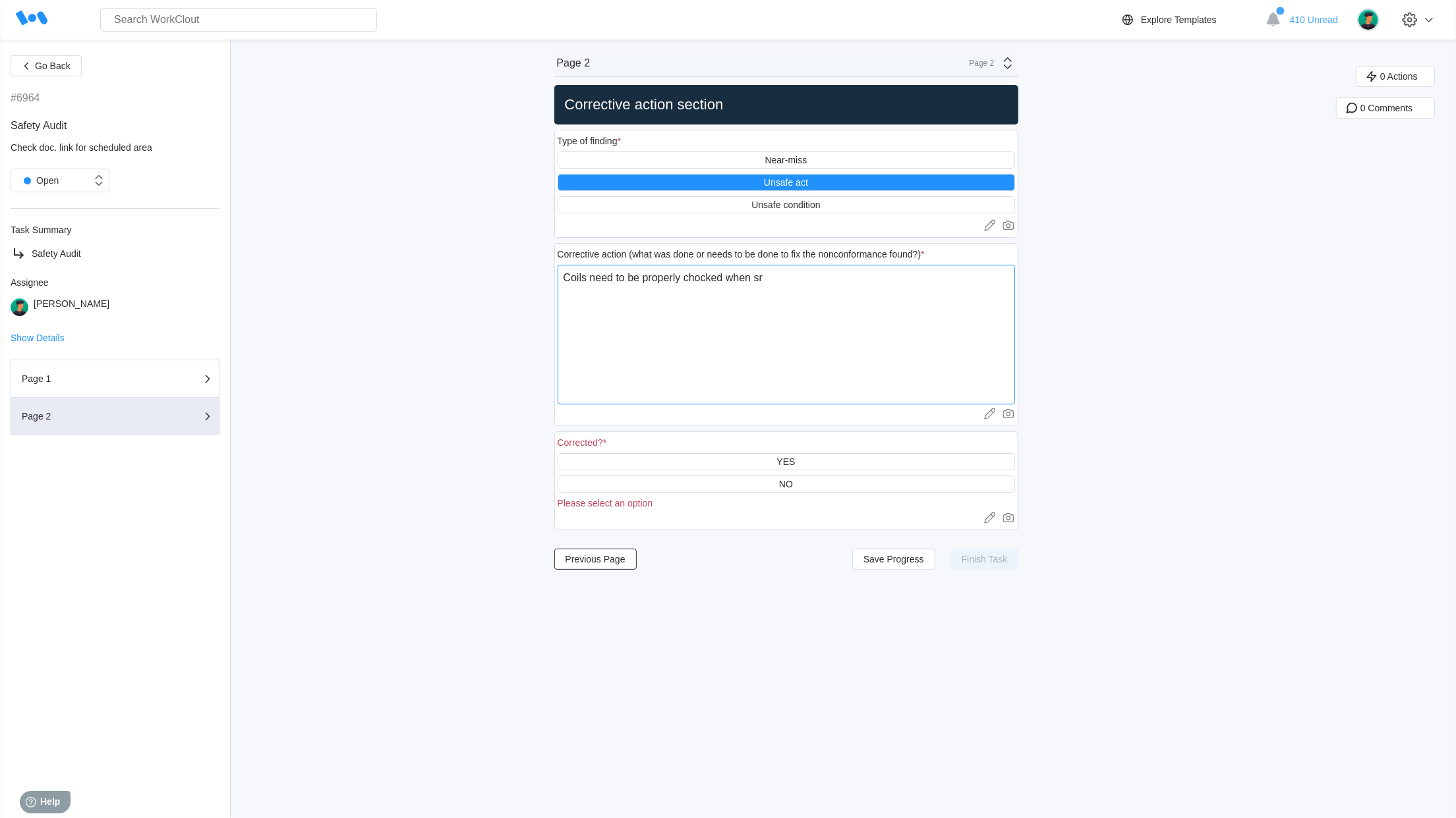
type textarea "x"
type textarea "Coils need to be properly chocked when sr"
type textarea "x"
type textarea "Coils need to be properly chocked when s"
type textarea "x"
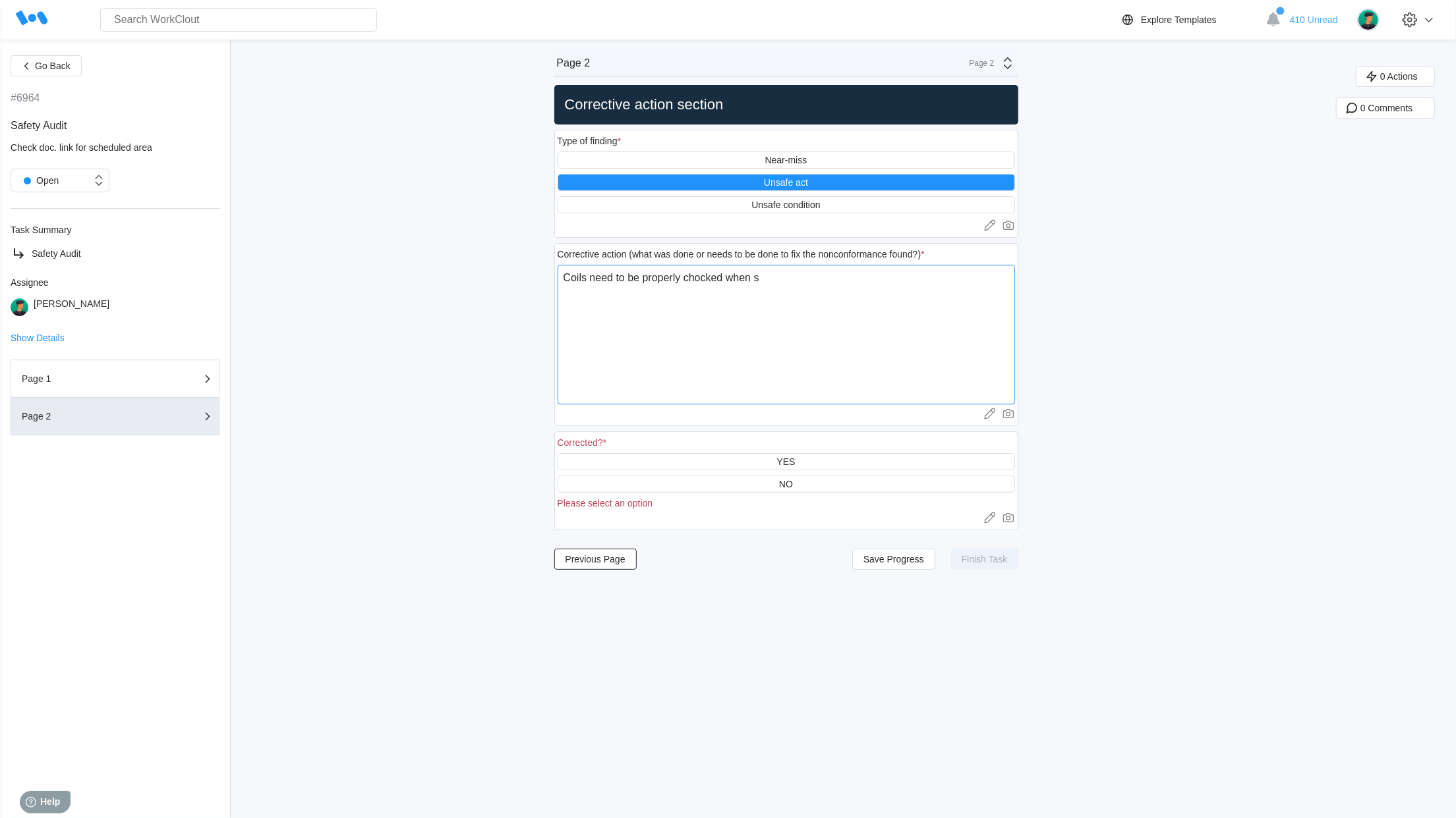
type textarea "Coils need to be properly chocked when st"
type textarea "x"
type textarea "Coils need to be properly chocked when sto"
type textarea "x"
type textarea "Coils need to be properly chocked when stor"
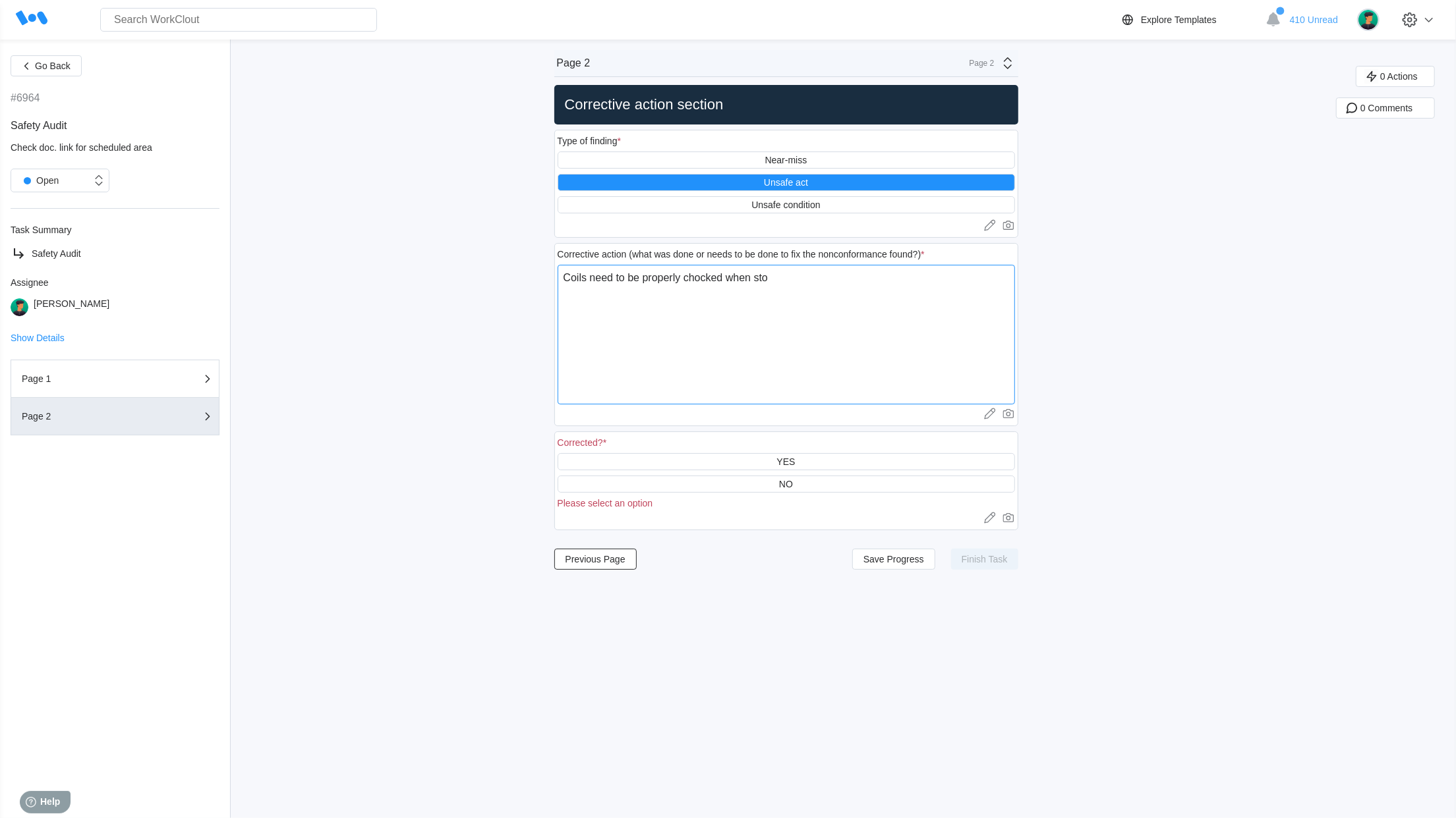
type textarea "x"
type textarea "Coils need to be properly chocked when stori"
type textarea "x"
type textarea "Coils need to be properly chocked when storin"
type textarea "x"
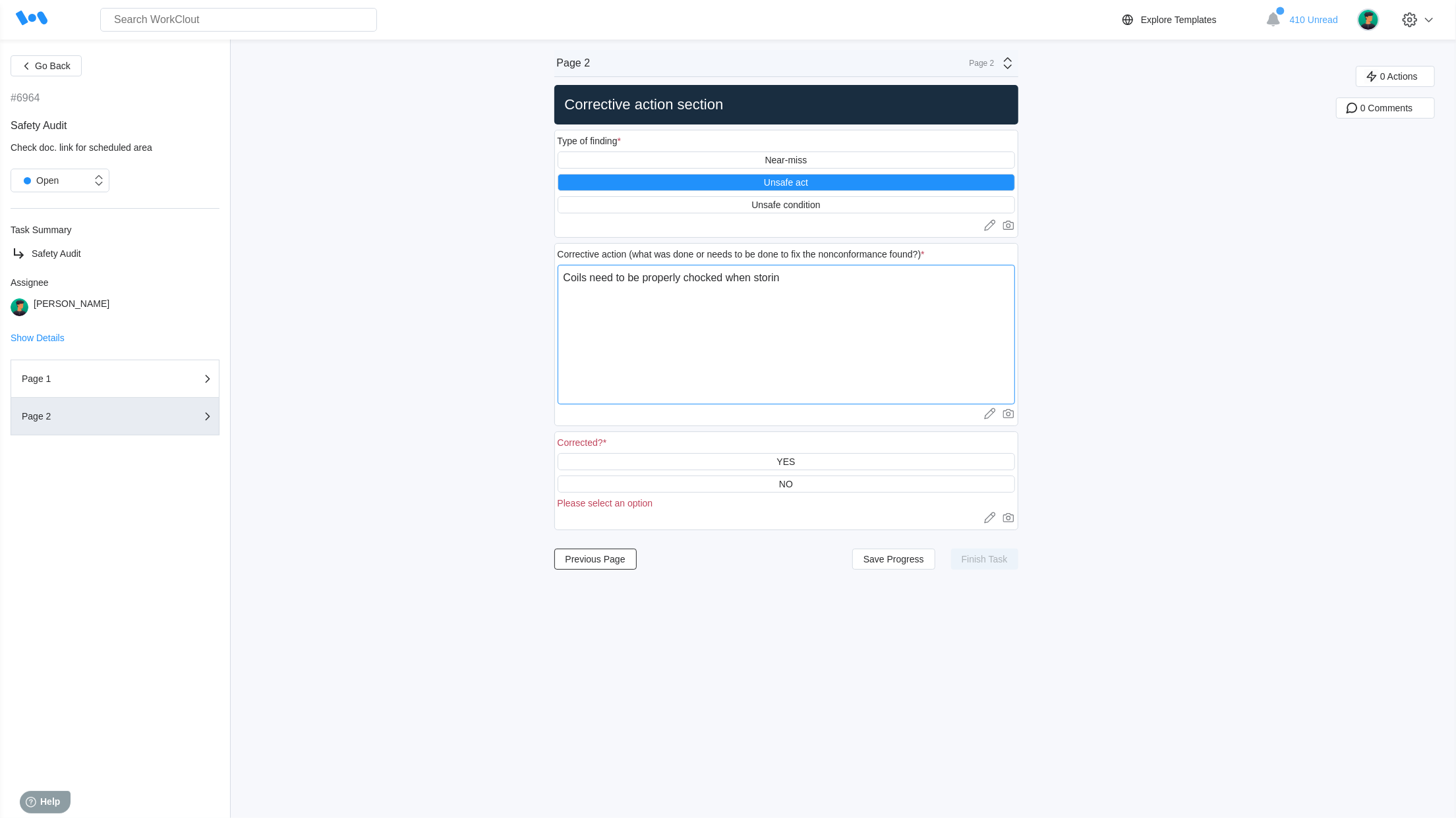
type textarea "Coils need to be properly chocked when storing"
type textarea "x"
type textarea "Coils need to be properly chocked when storing"
click at [794, 464] on div "YES" at bounding box center [785, 462] width 18 height 10
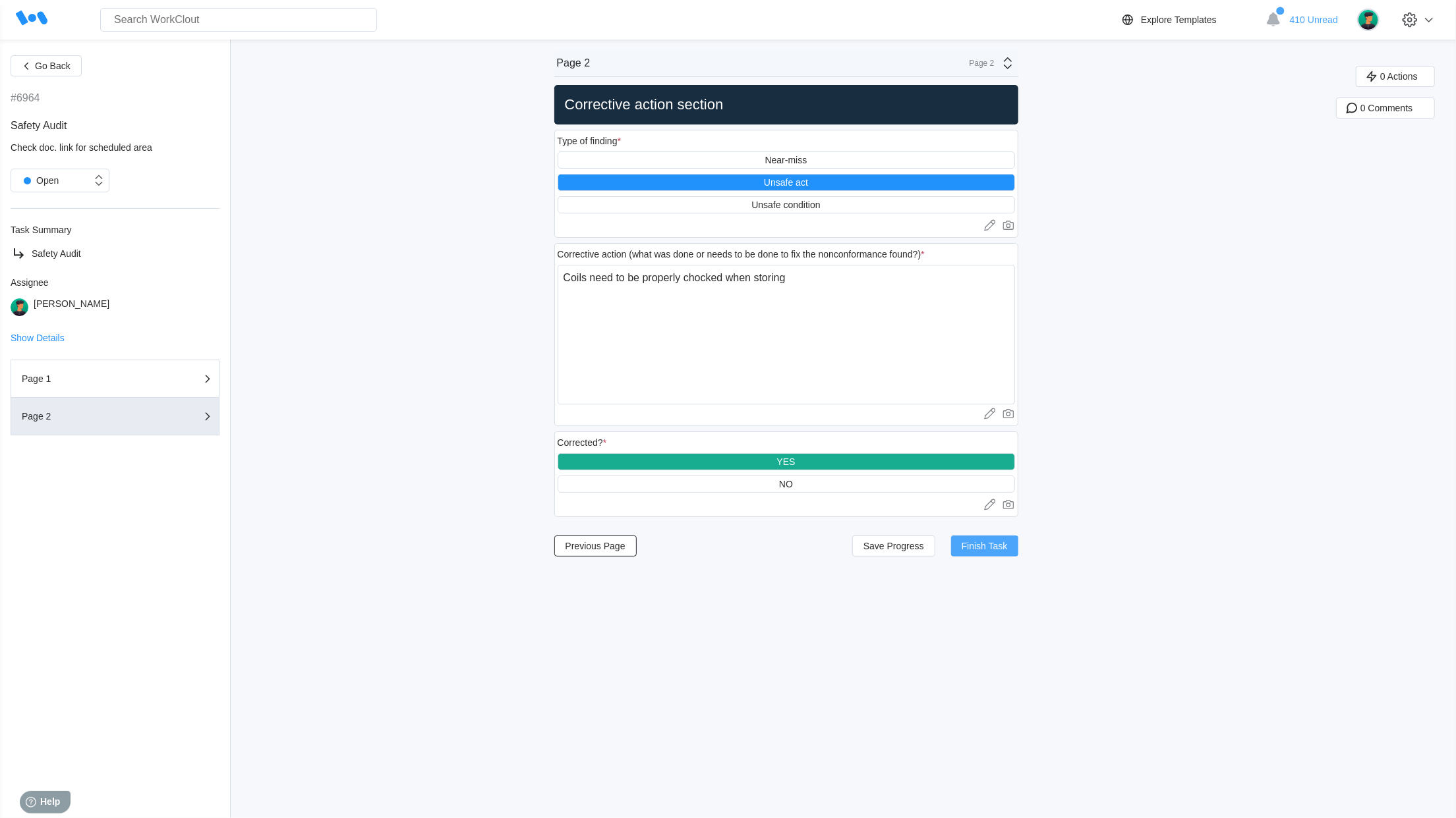
click at [1008, 556] on button "Finish Task" at bounding box center [984, 546] width 67 height 21
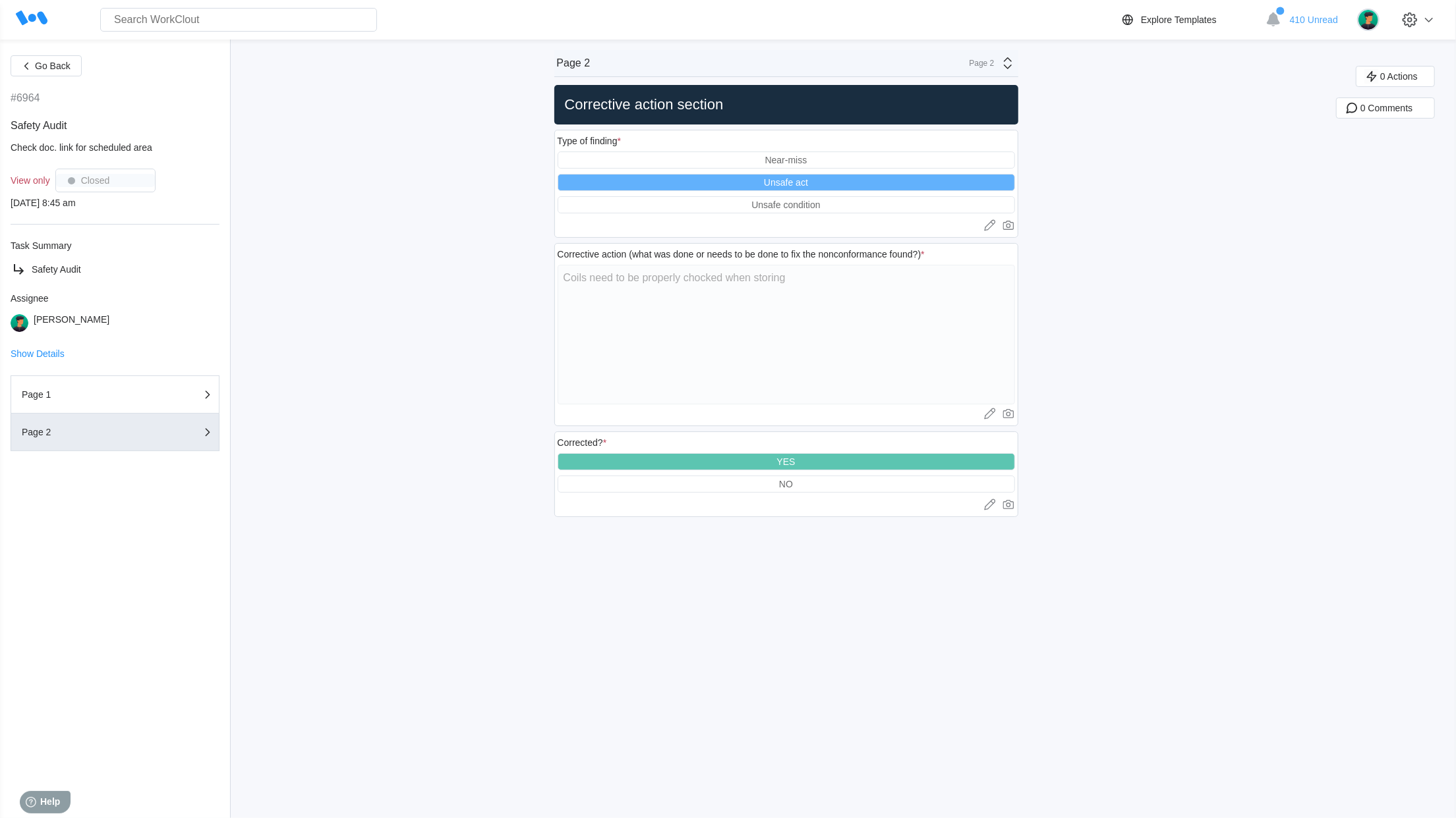
click at [45, 24] on icon at bounding box center [32, 17] width 32 height 15
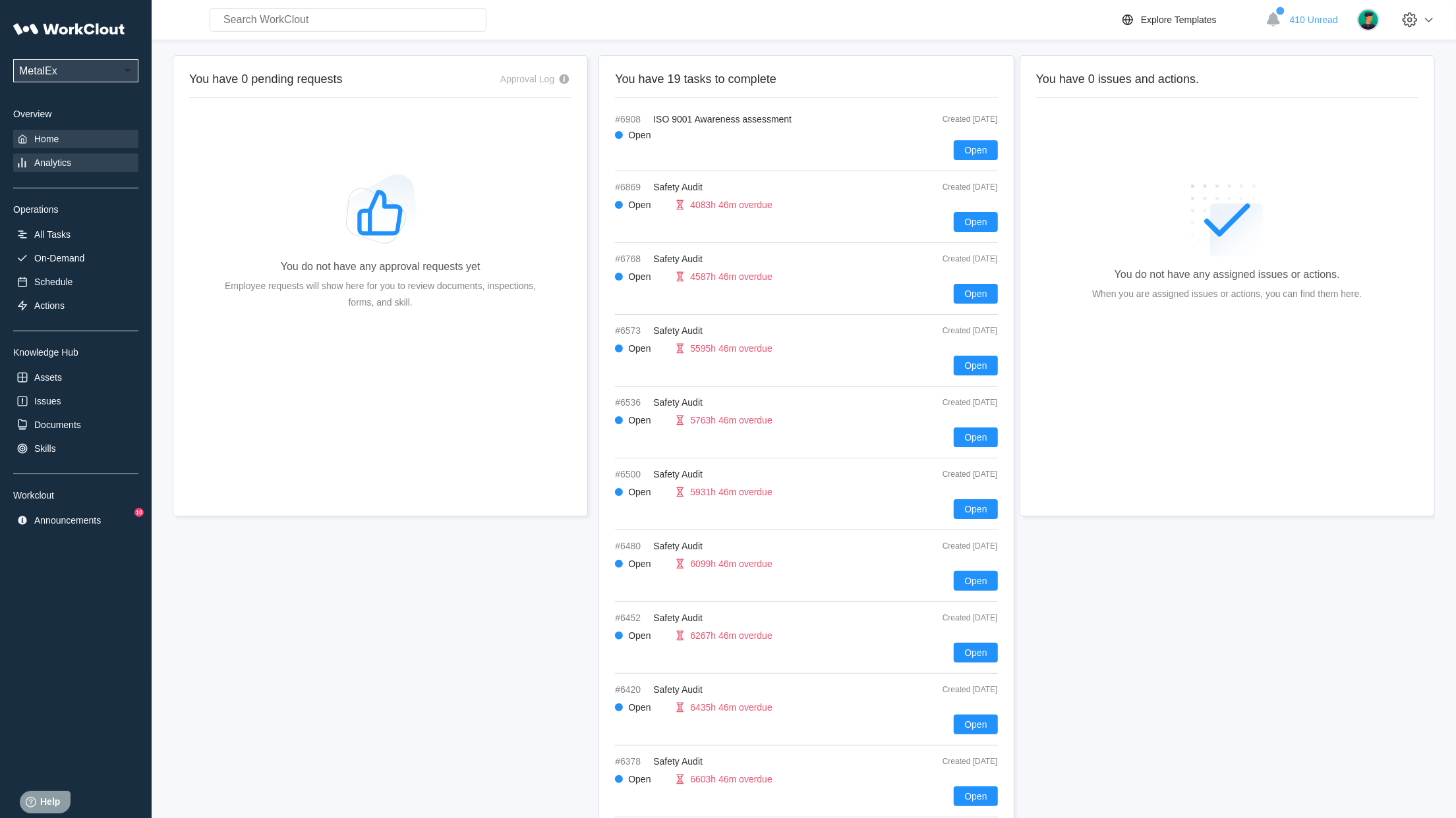
click at [46, 172] on div "Analytics" at bounding box center [75, 162] width 125 height 18
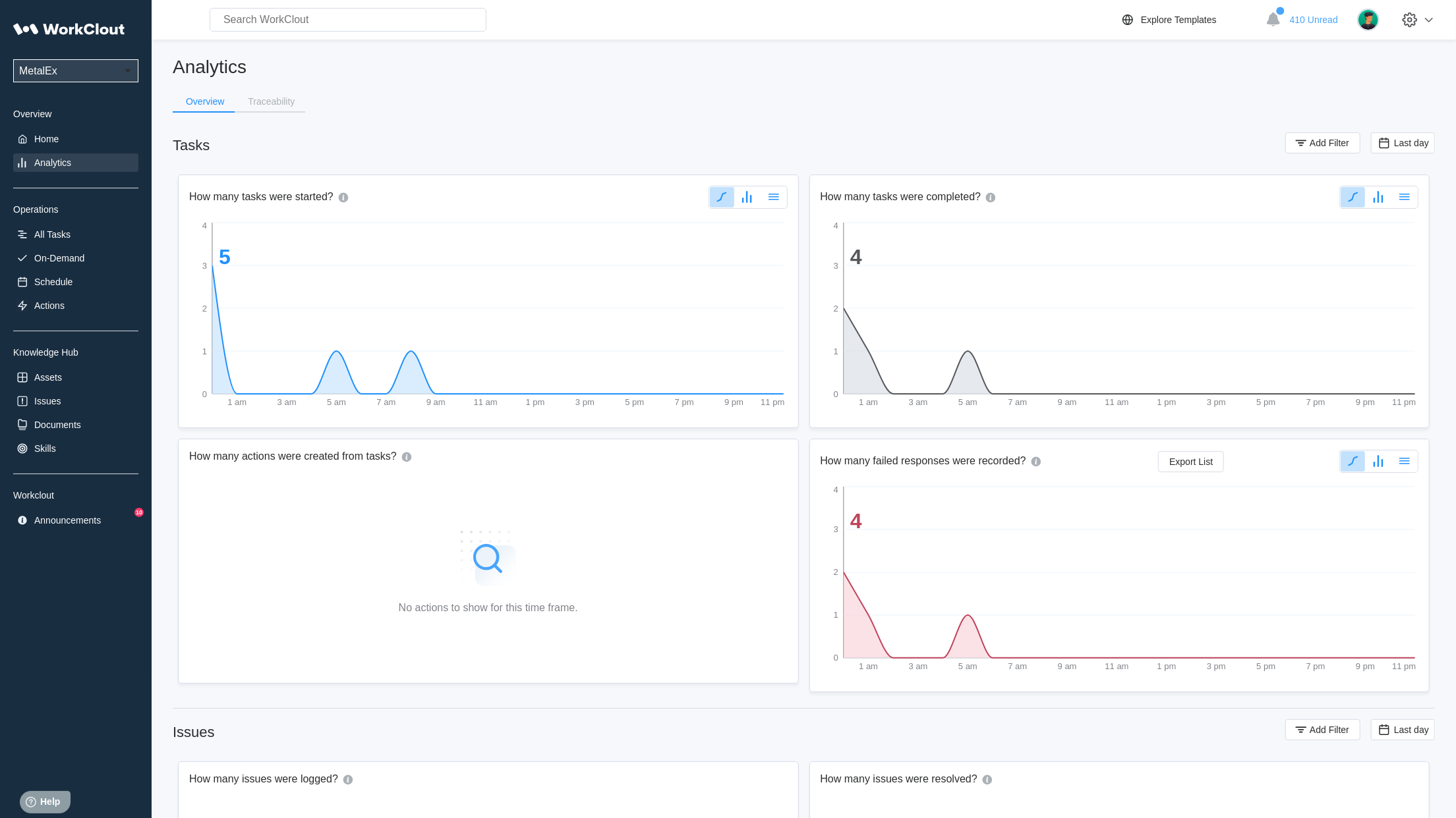
click at [1410, 136] on div "Last day" at bounding box center [1402, 143] width 52 height 15
click at [1325, 143] on span "Add Filter" at bounding box center [1328, 143] width 39 height 10
click at [1040, 196] on icon at bounding box center [1038, 195] width 15 height 15
click at [979, 250] on div "Tag" at bounding box center [977, 244] width 142 height 21
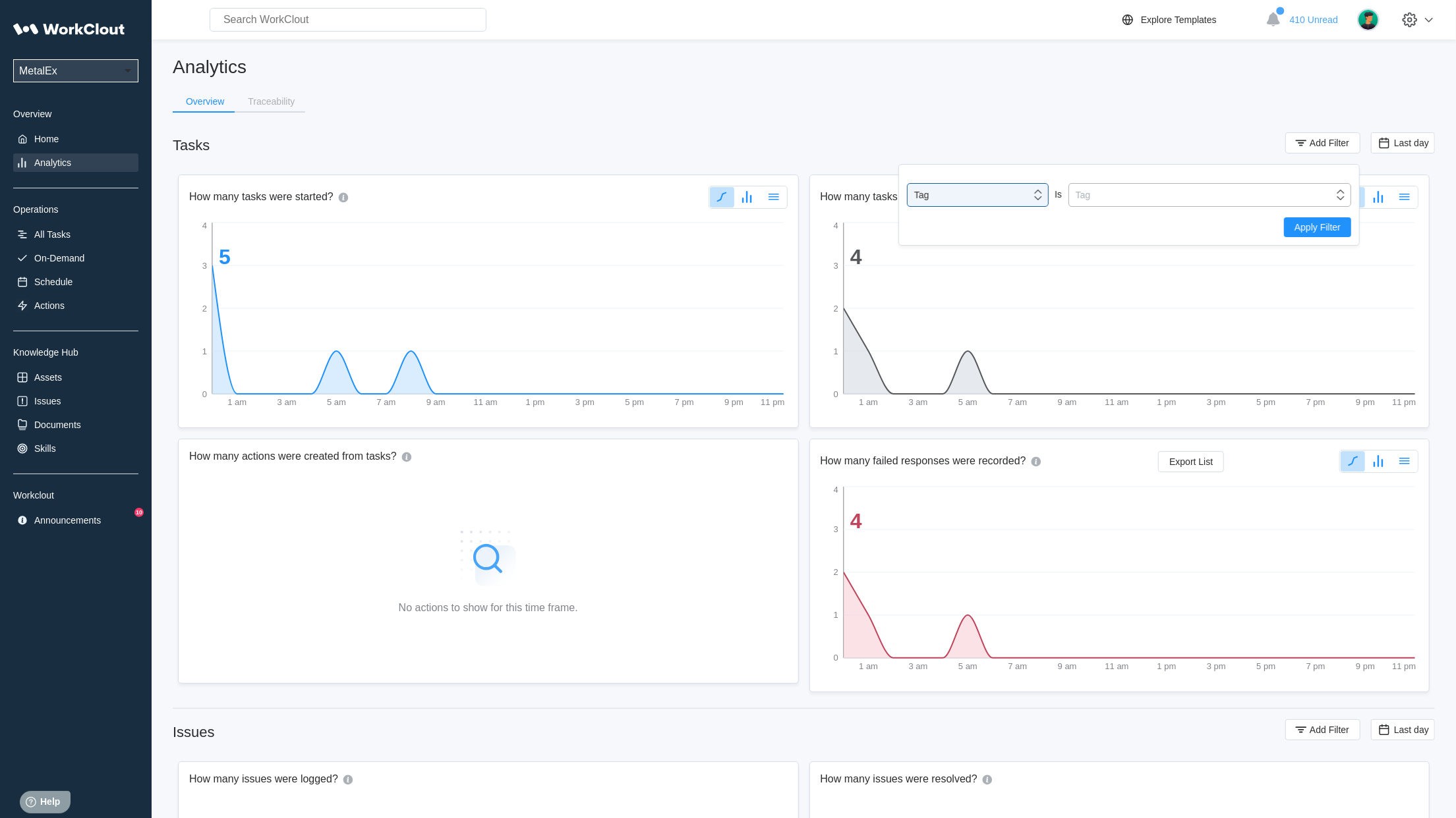
click at [1105, 195] on div "Tag" at bounding box center [1201, 194] width 264 height 18
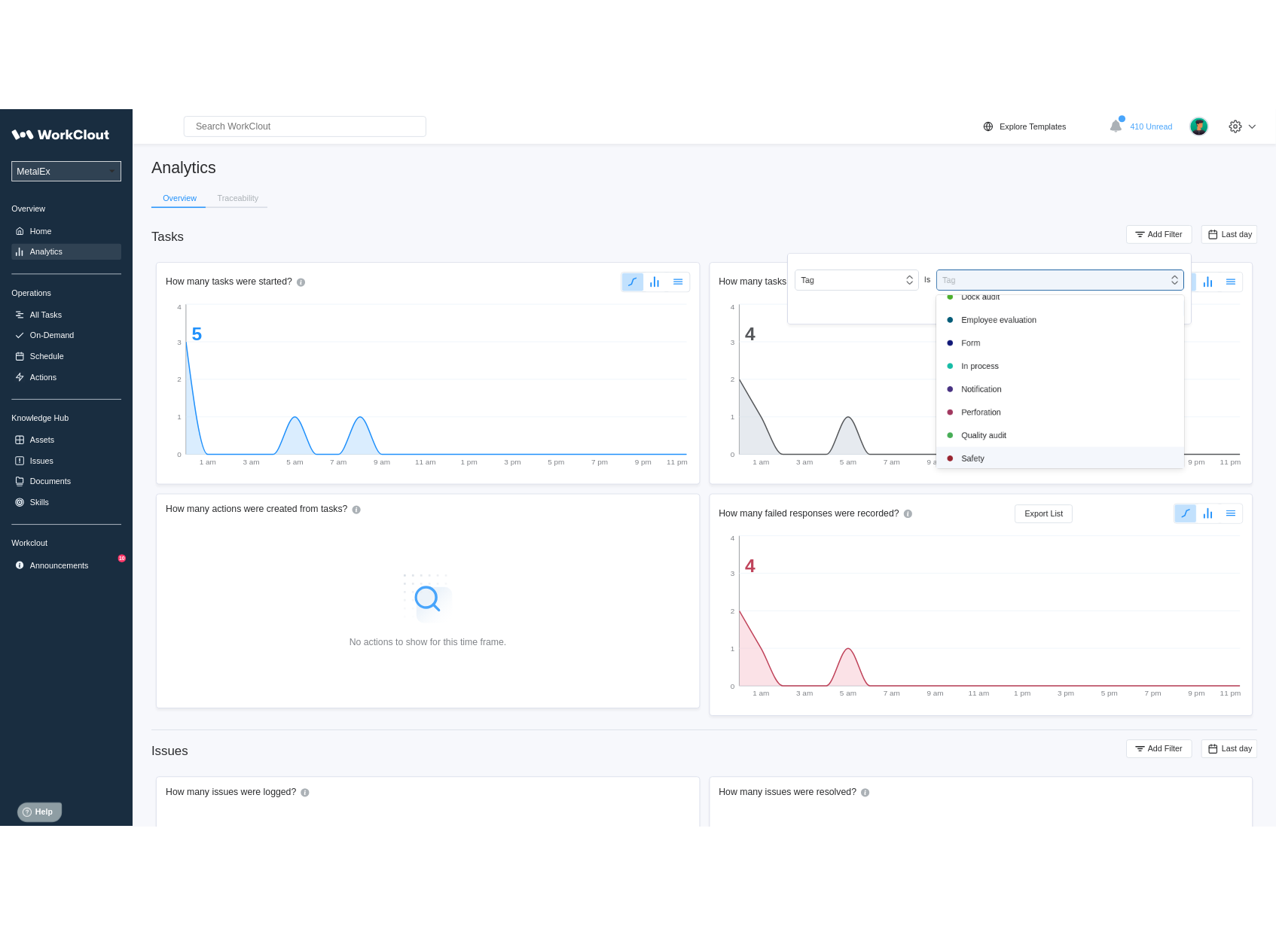
scroll to position [316, 0]
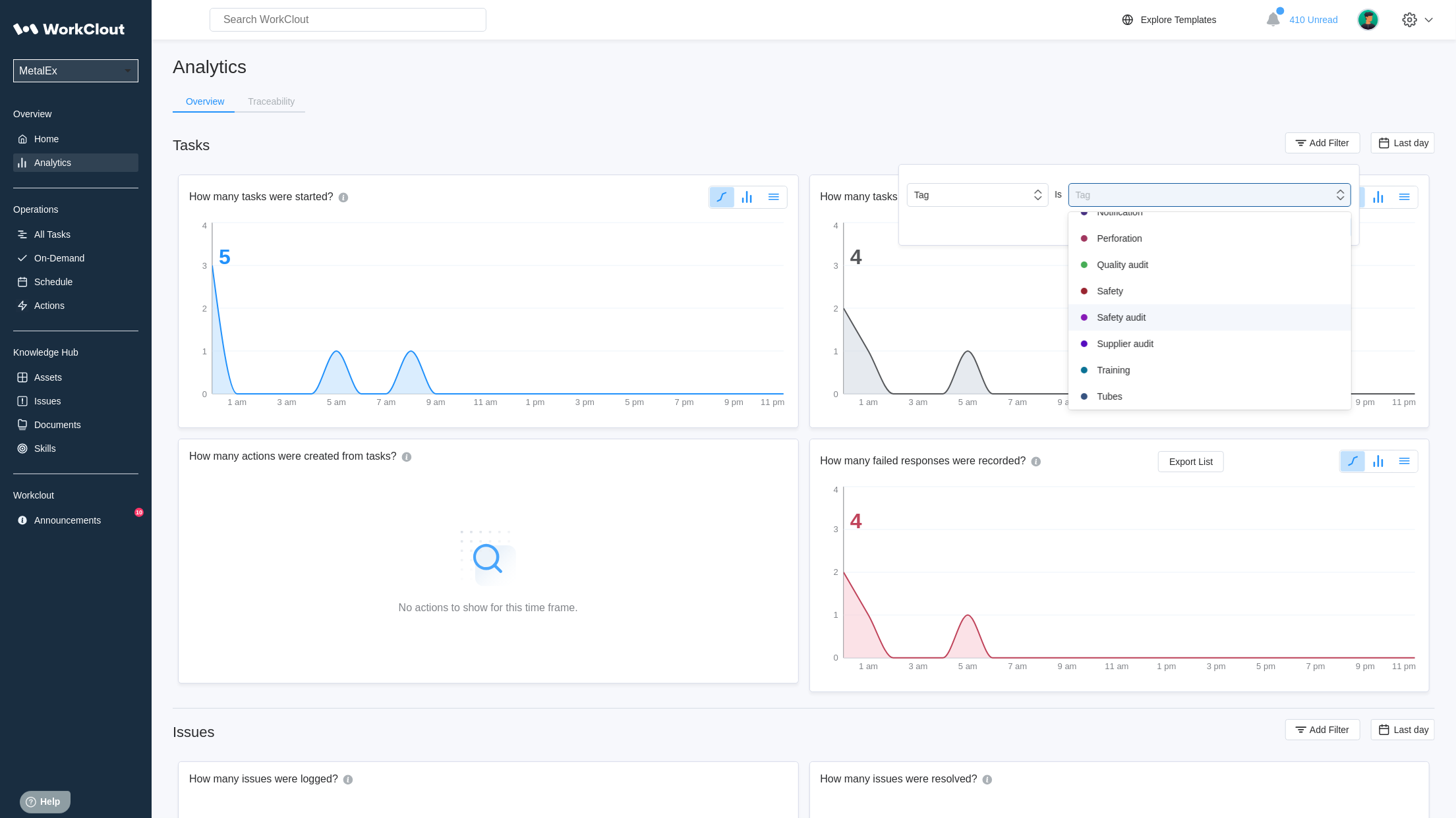
click at [1125, 319] on div "Safety audit" at bounding box center [1209, 318] width 267 height 16
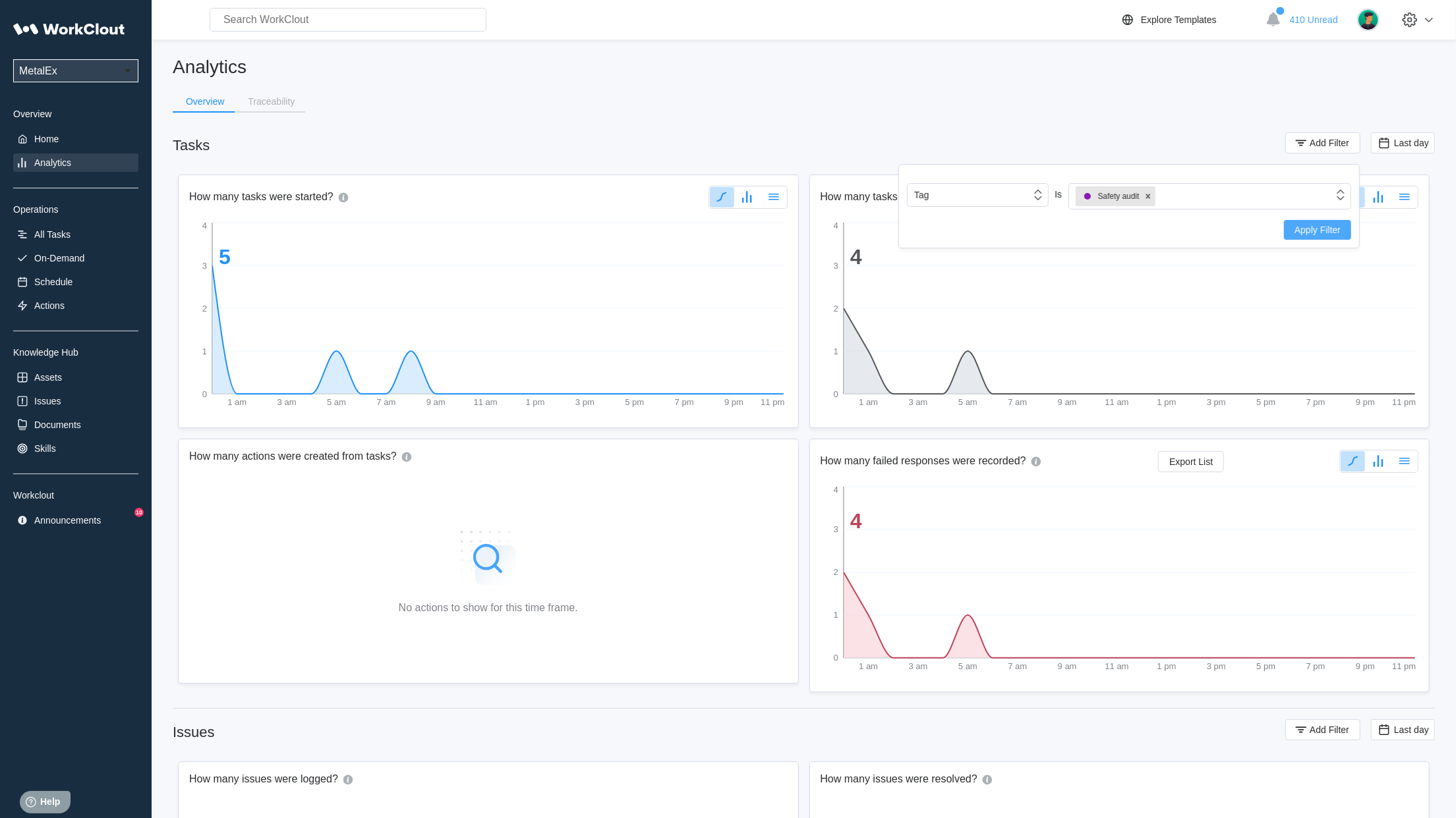
click at [1313, 227] on span "Apply Filter" at bounding box center [1317, 230] width 46 height 10
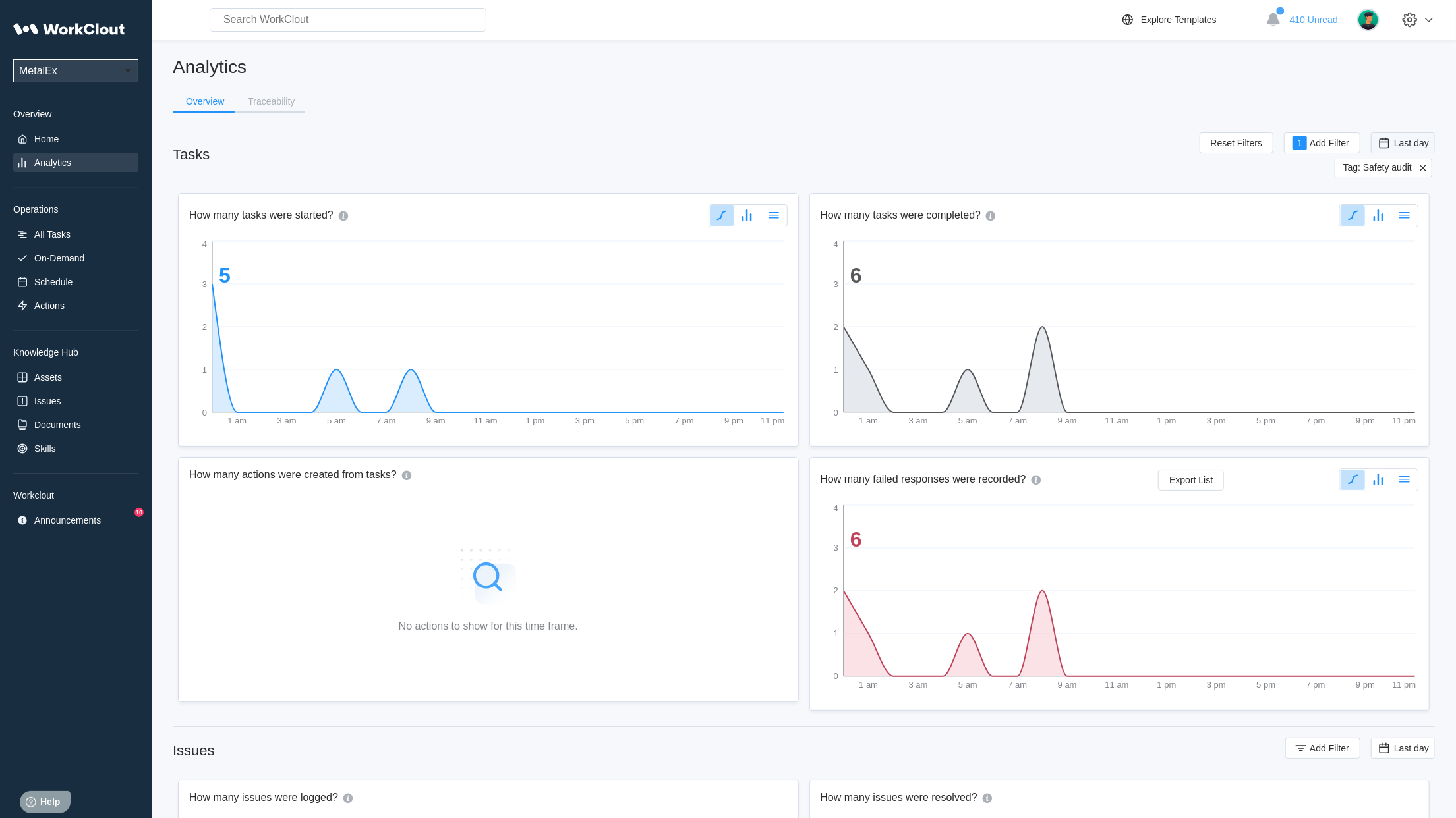
click at [1410, 150] on span "Last day" at bounding box center [1402, 143] width 64 height 21
click at [1382, 279] on div "Custom" at bounding box center [1382, 275] width 32 height 10
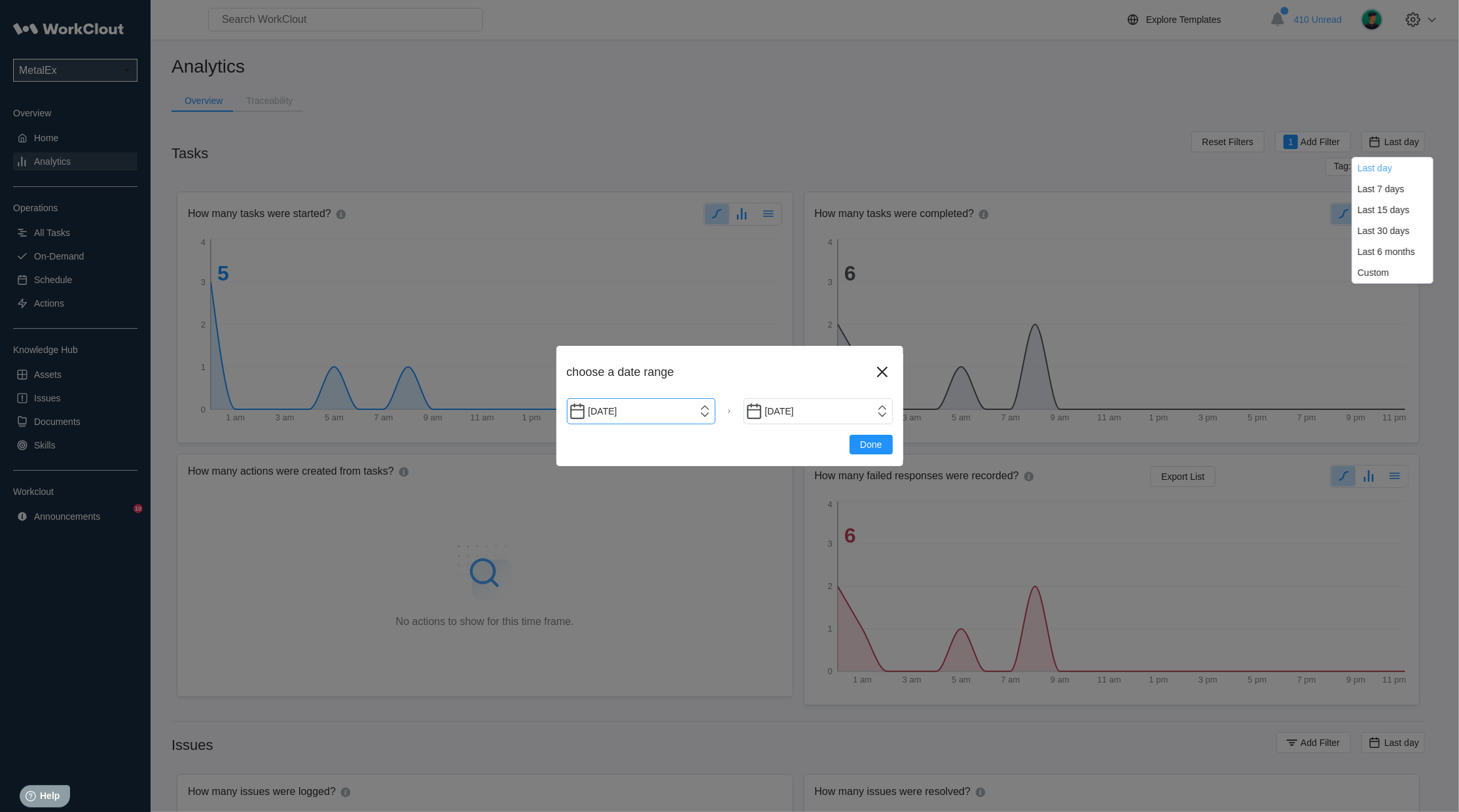
click at [699, 412] on input "[DATE]" at bounding box center [641, 412] width 149 height 26
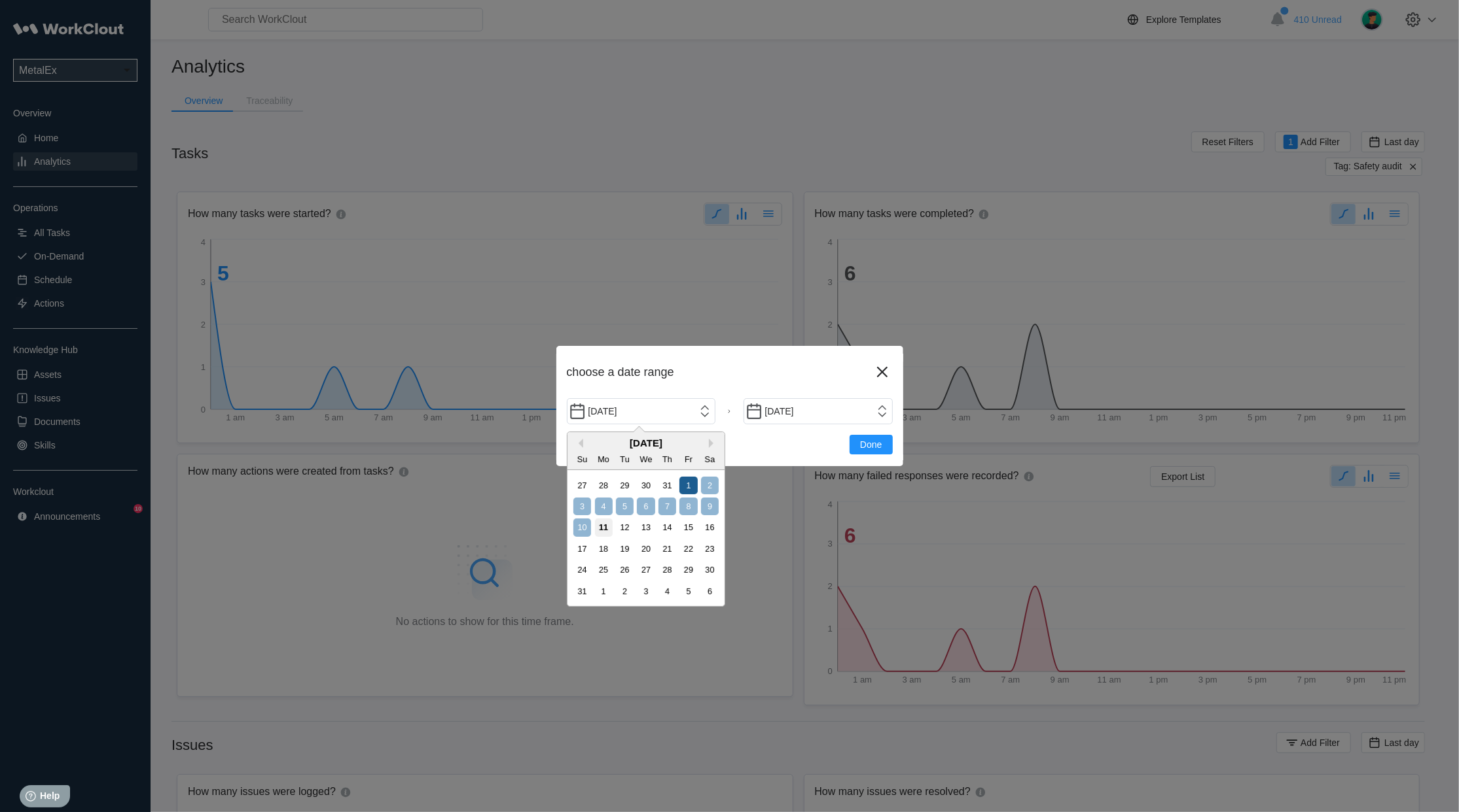
click at [694, 487] on div "1" at bounding box center [688, 485] width 17 height 17
type input "[DATE]"
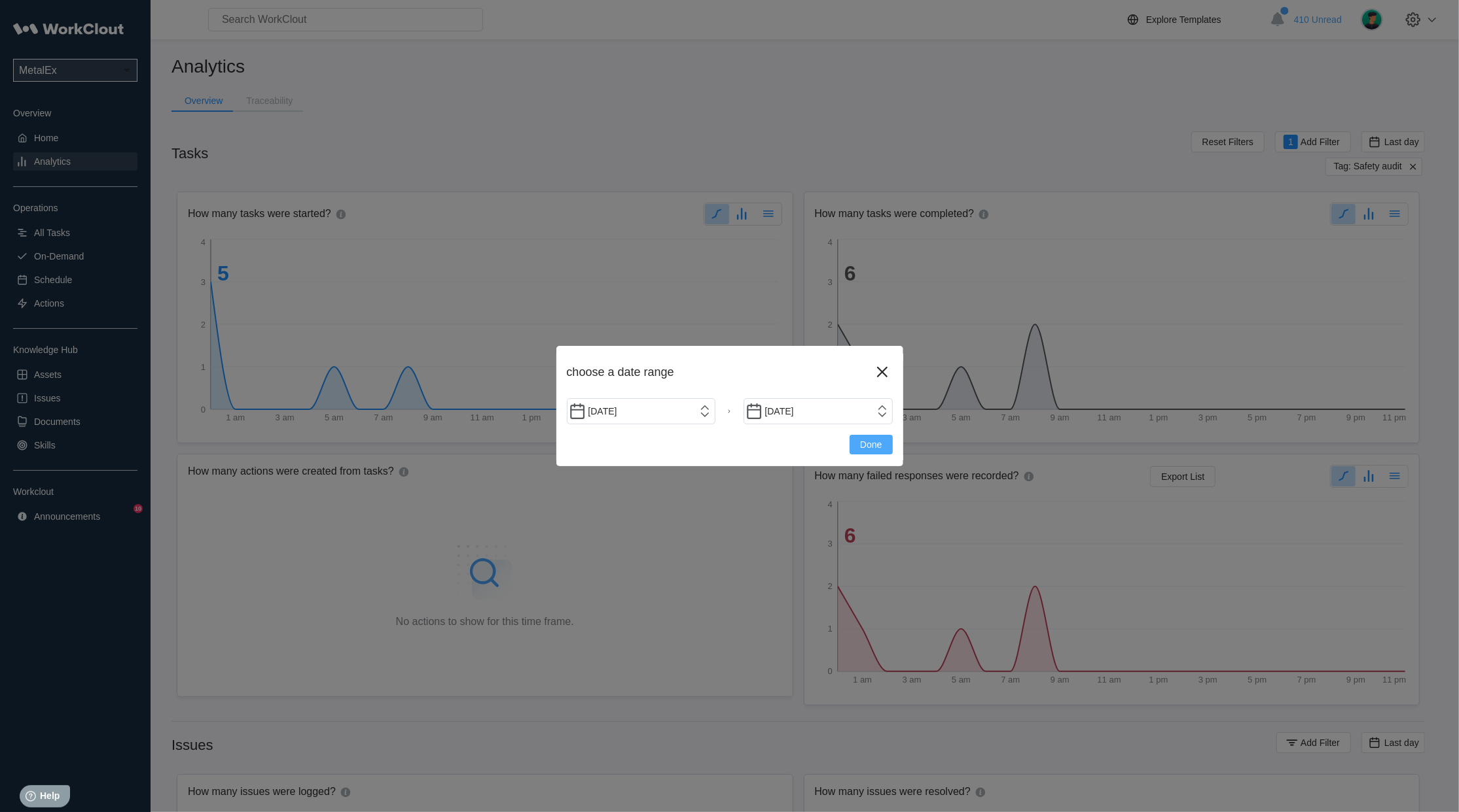
click at [880, 446] on span "Done" at bounding box center [871, 445] width 22 height 10
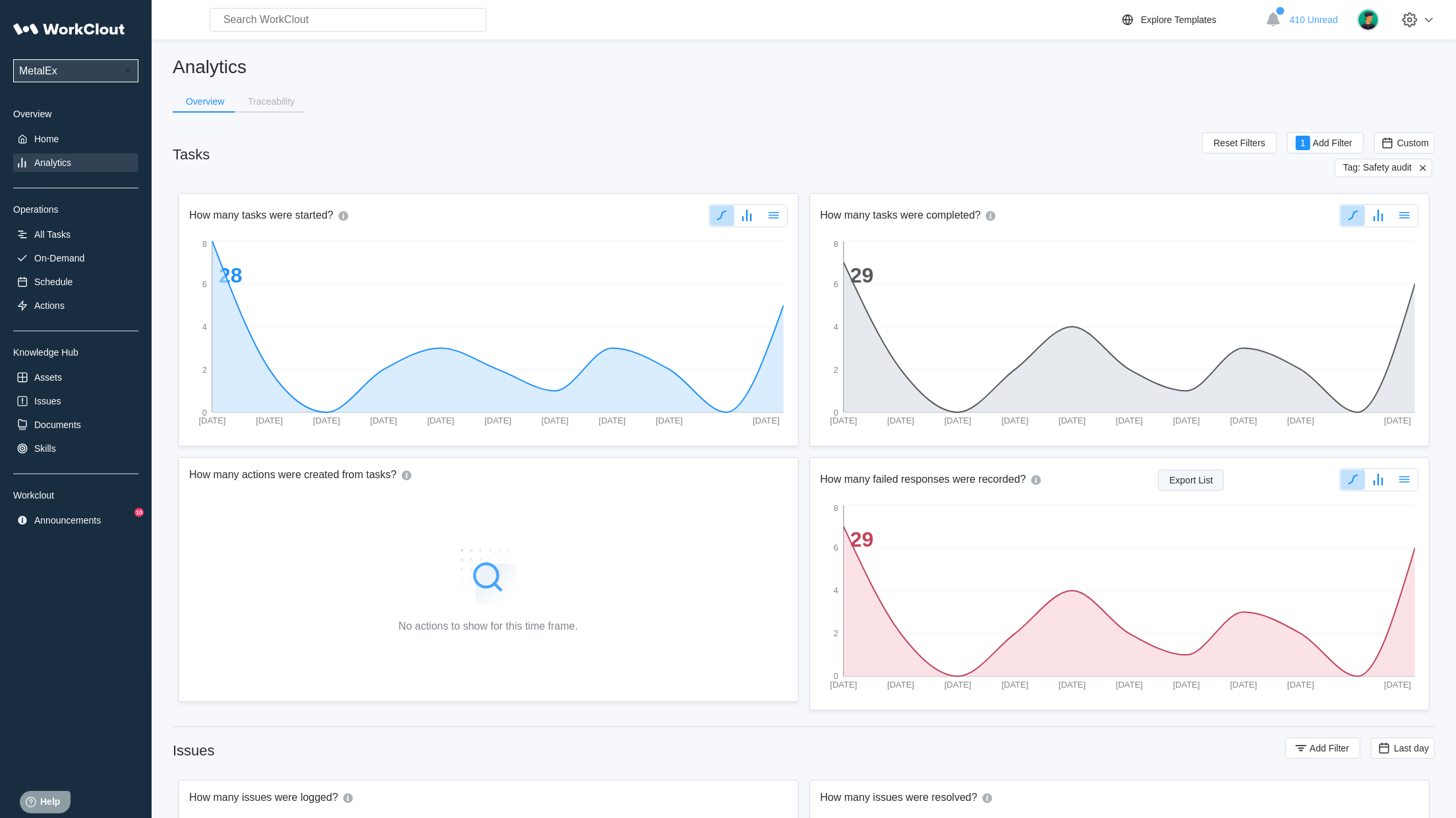
click at [1194, 476] on span "Export List" at bounding box center [1191, 480] width 44 height 10
